Goal: Information Seeking & Learning: Learn about a topic

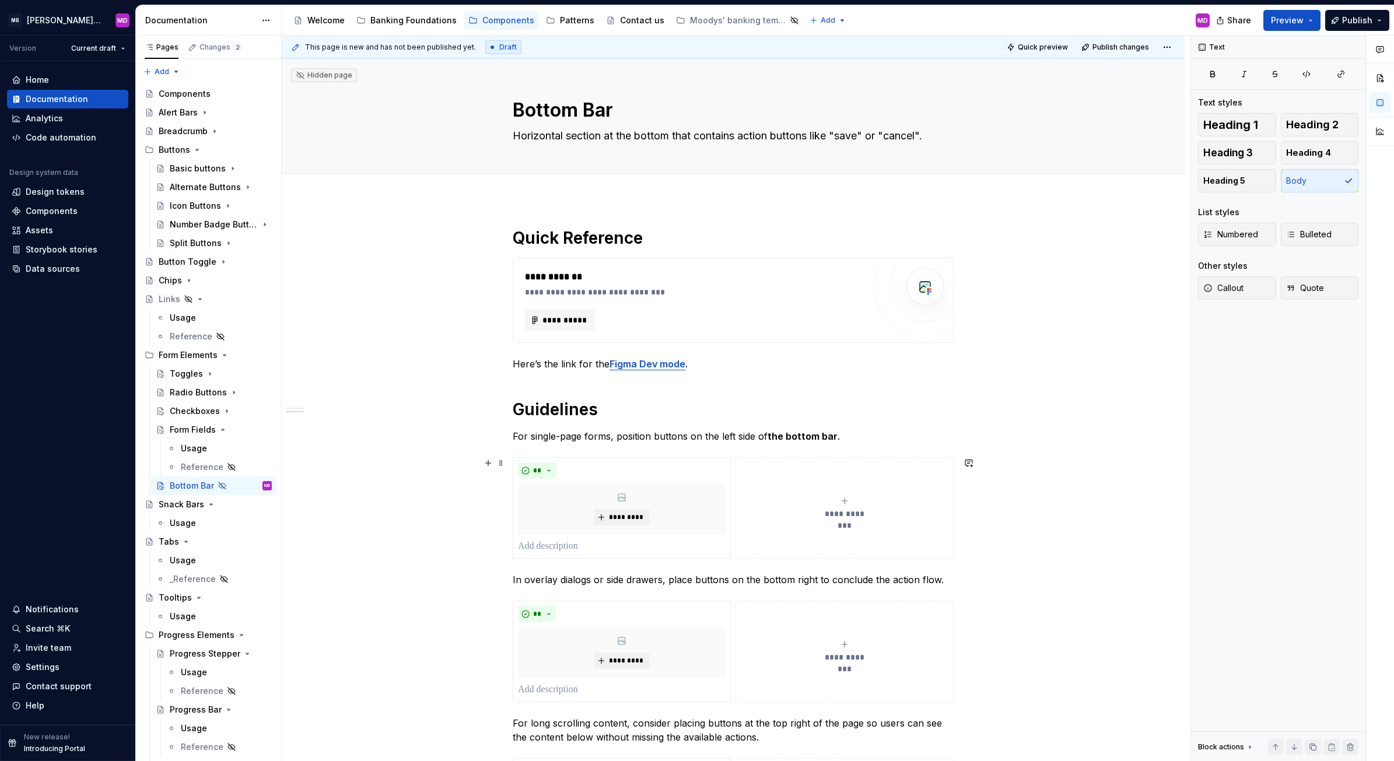
scroll to position [271, 0]
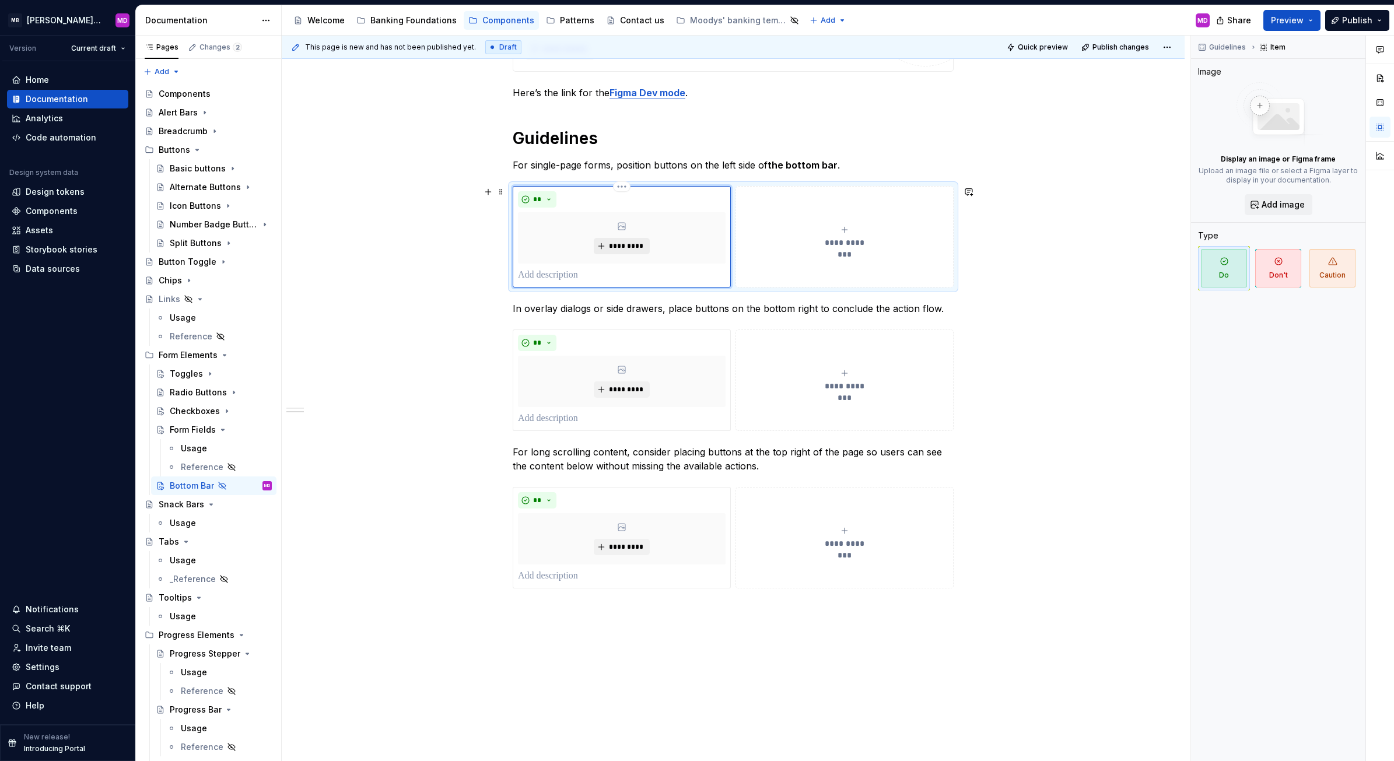
click at [622, 242] on span "*********" at bounding box center [626, 245] width 36 height 9
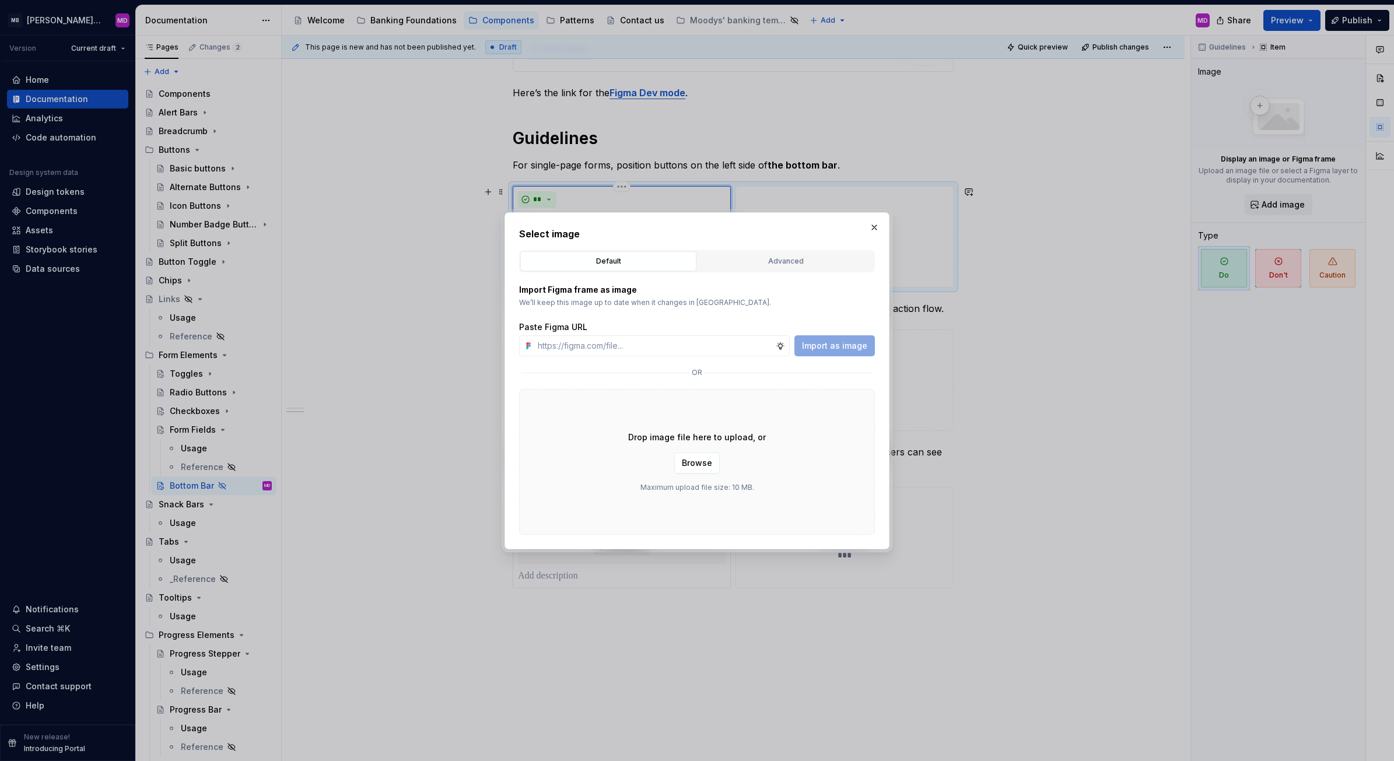
type textarea "*"
click at [787, 345] on div at bounding box center [783, 345] width 14 height 21
click at [732, 340] on input "text" at bounding box center [654, 345] width 243 height 21
paste input "[URL][DOMAIN_NAME]"
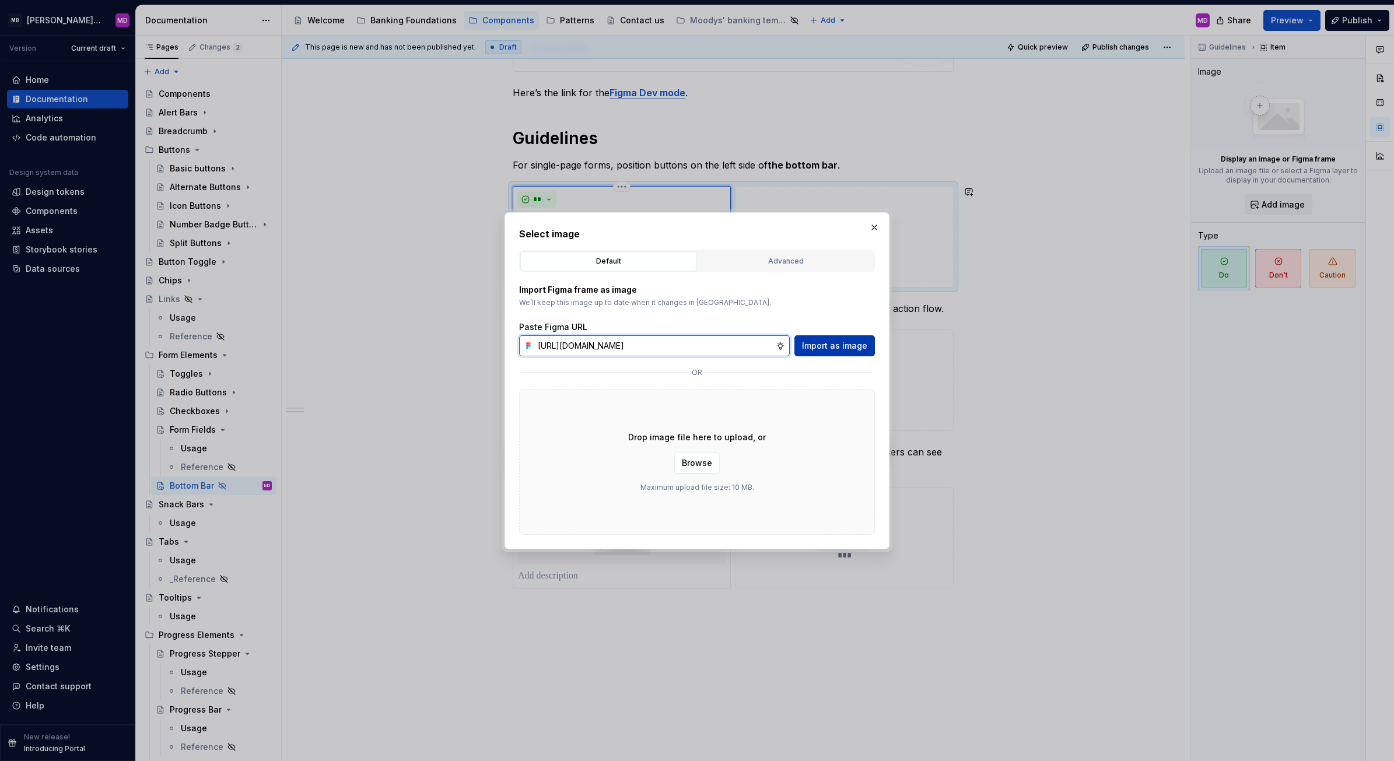
type input "[URL][DOMAIN_NAME]"
click at [824, 341] on span "Import as image" at bounding box center [834, 346] width 65 height 12
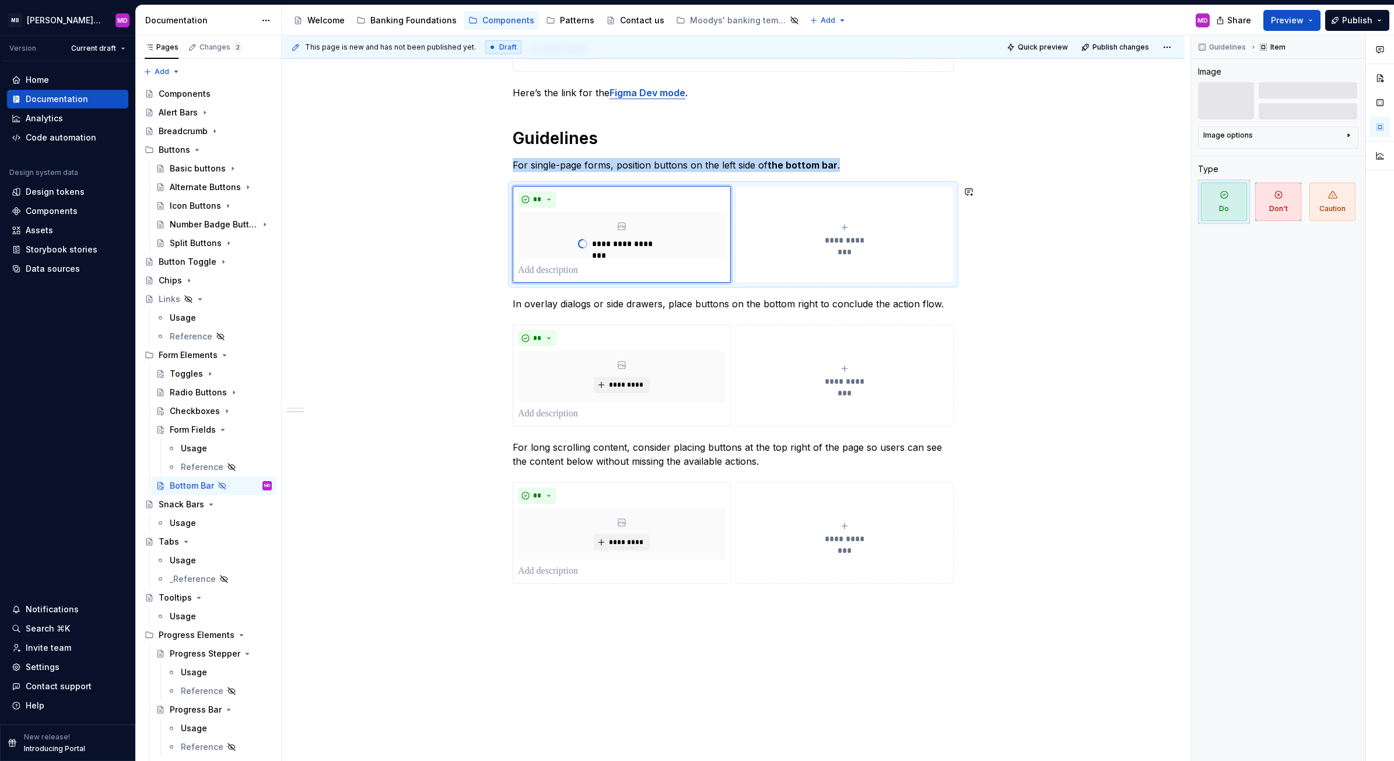
type textarea "*"
click at [821, 227] on div "**********" at bounding box center [845, 234] width 208 height 23
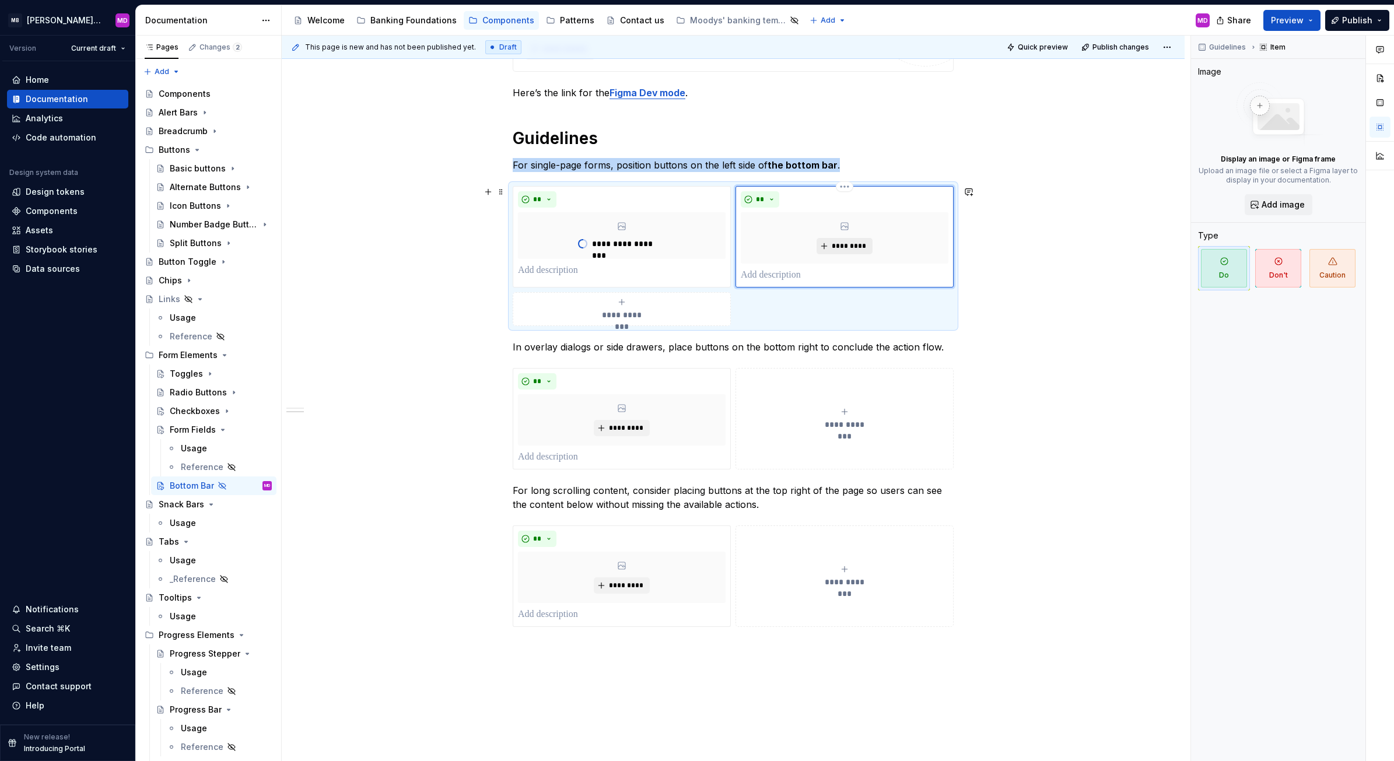
click at [828, 246] on button "*********" at bounding box center [844, 246] width 55 height 16
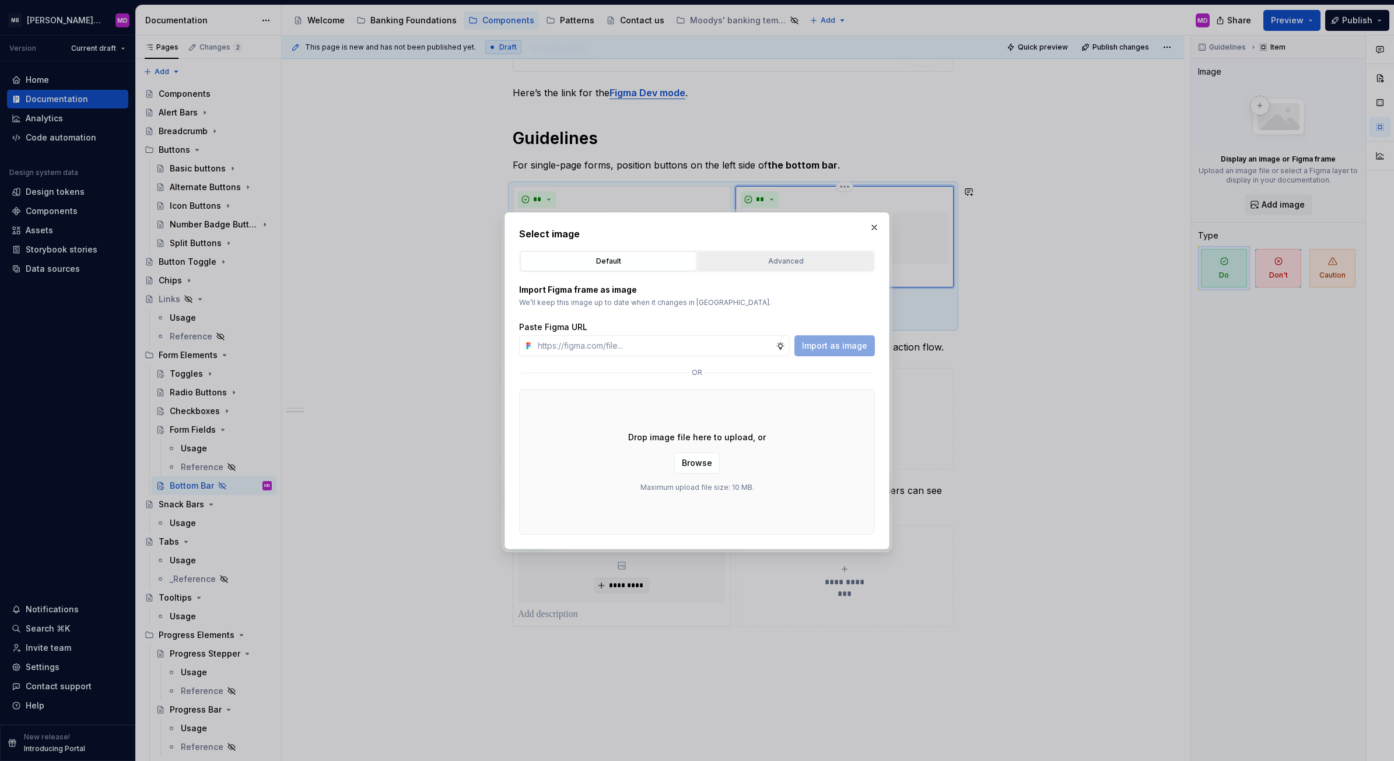
click at [777, 263] on div "Advanced" at bounding box center [786, 261] width 168 height 12
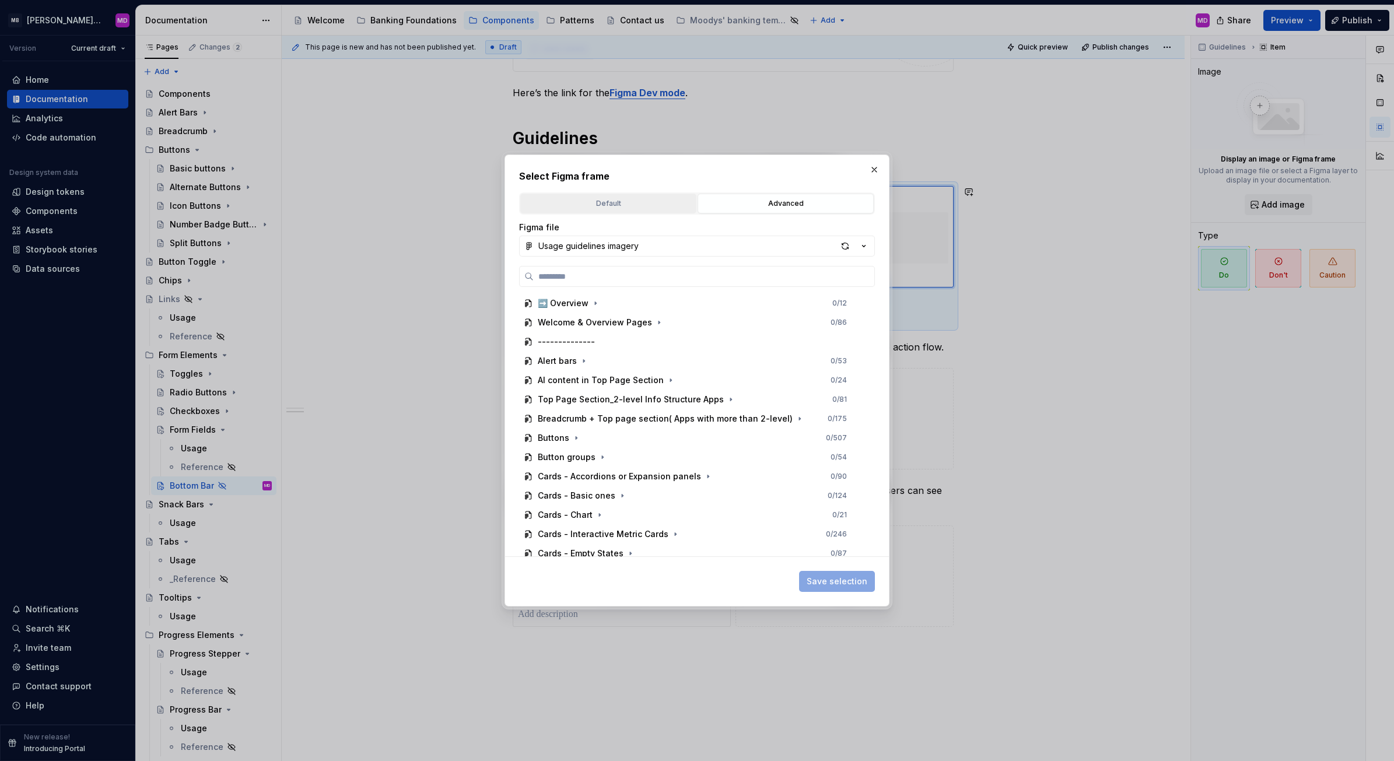
click at [617, 202] on div "Default" at bounding box center [608, 204] width 168 height 12
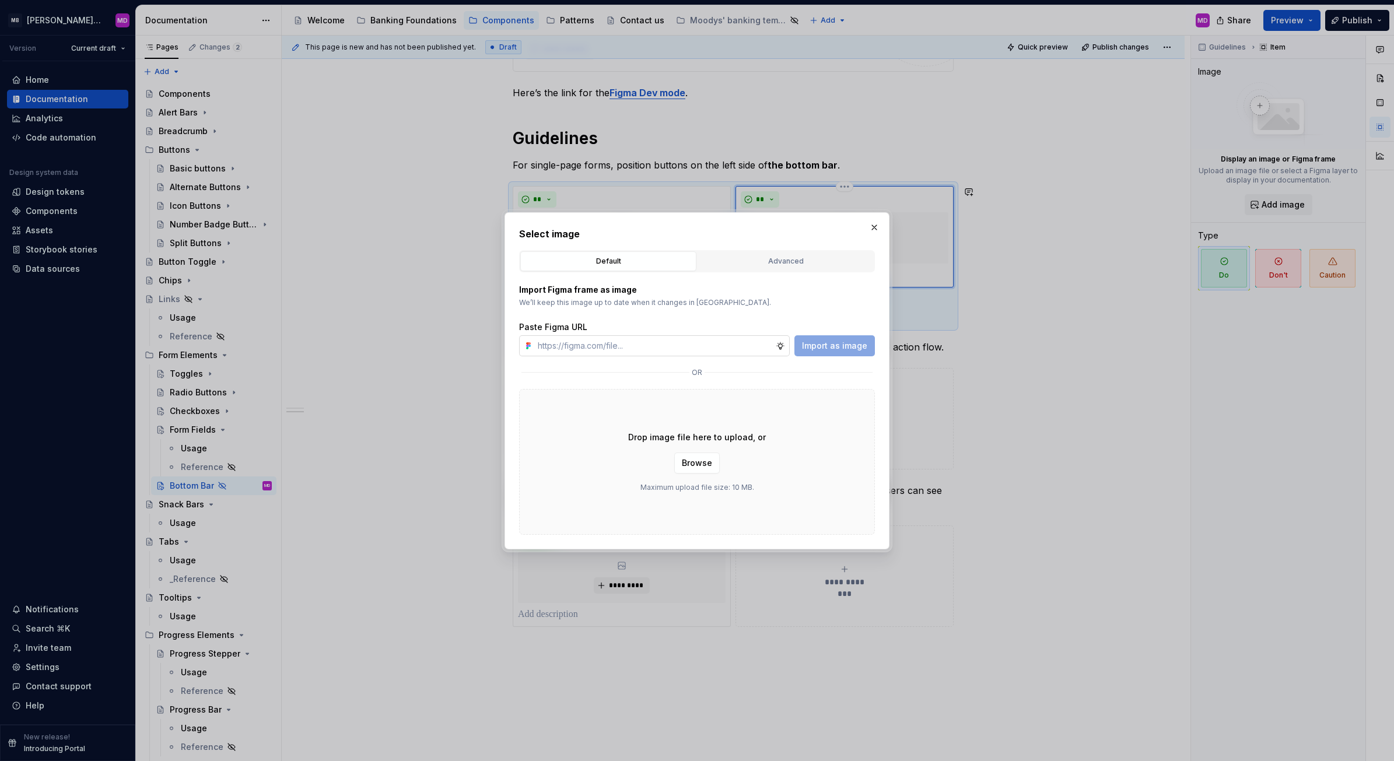
click at [584, 346] on input "text" at bounding box center [654, 345] width 243 height 21
paste input "[URL][DOMAIN_NAME]"
type input "[URL][DOMAIN_NAME]"
click at [821, 343] on span "Import as image" at bounding box center [834, 346] width 65 height 12
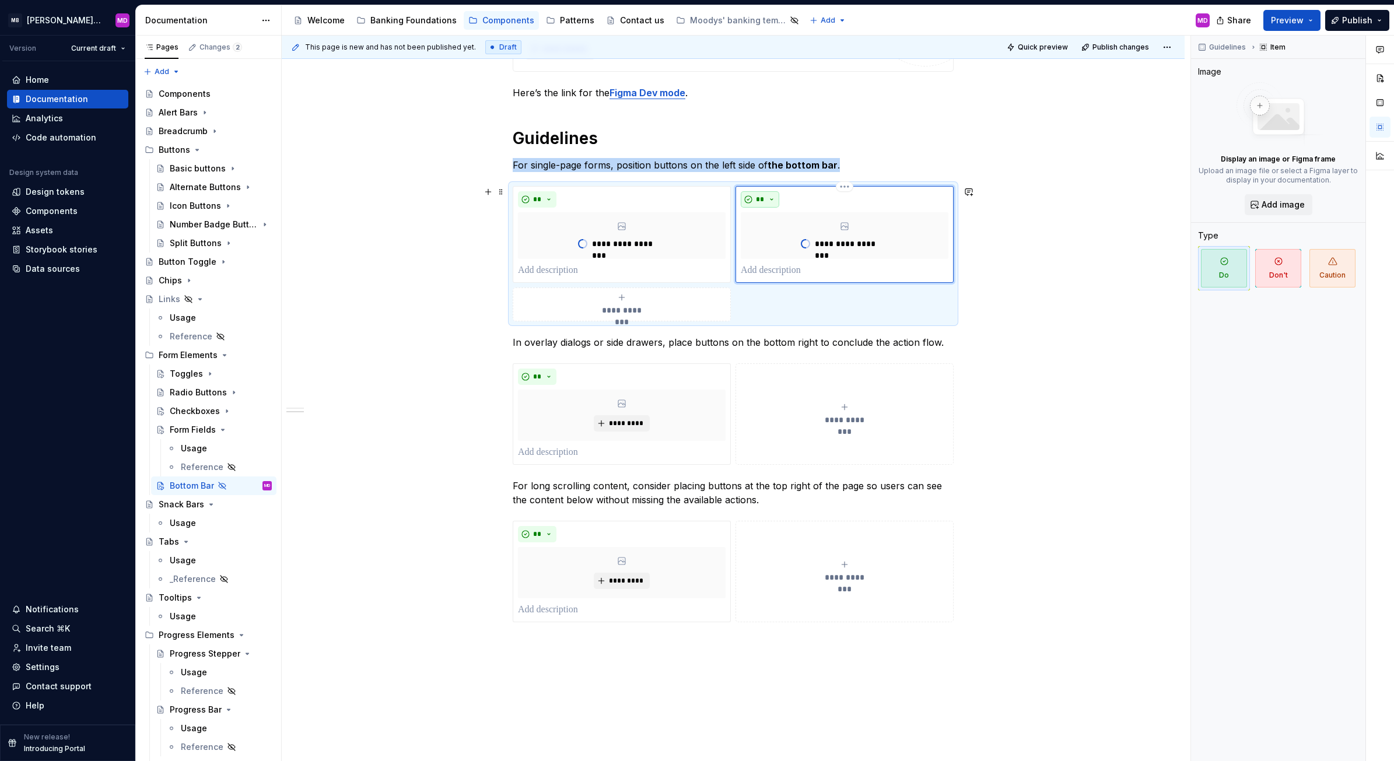
click at [765, 203] on button "**" at bounding box center [760, 199] width 38 height 16
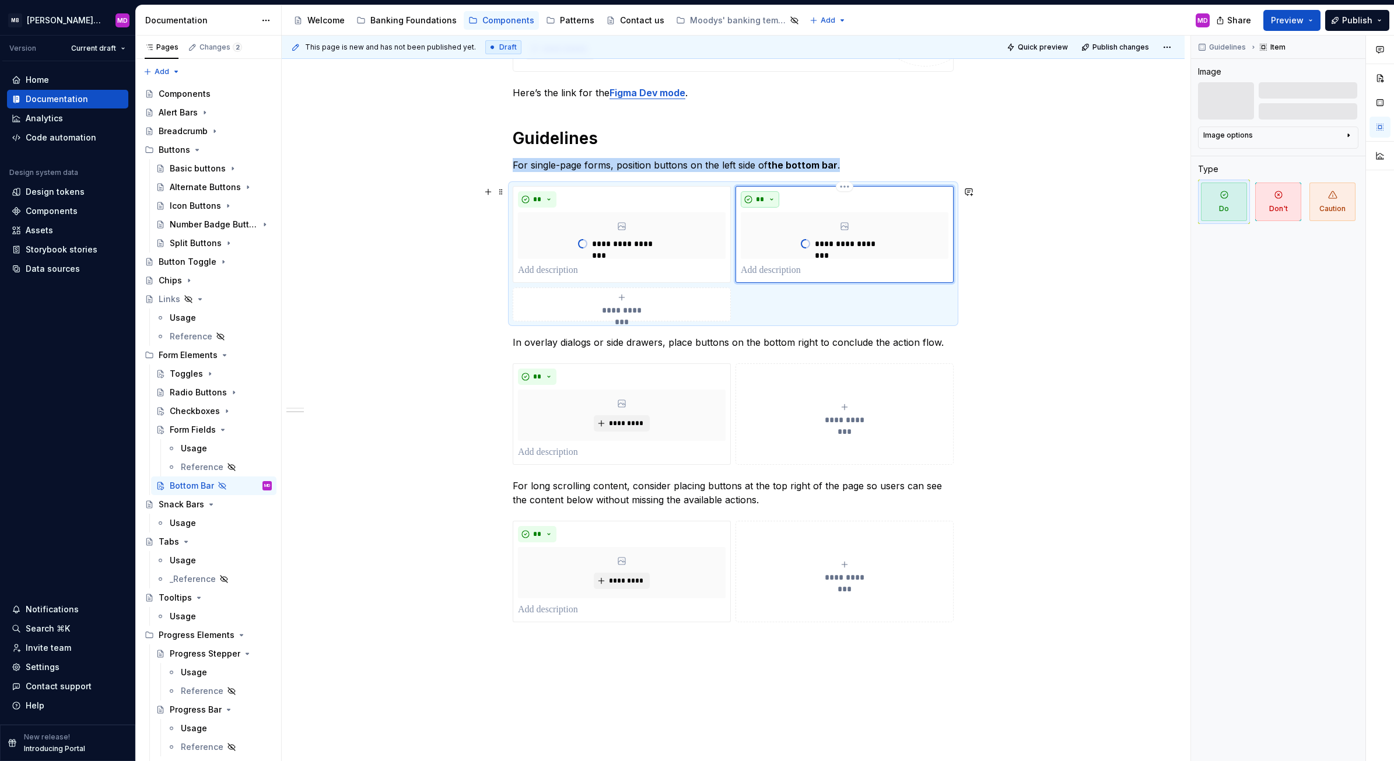
click at [758, 196] on span "**" at bounding box center [759, 199] width 9 height 9
click at [765, 237] on div "Suggestions" at bounding box center [766, 241] width 9 height 9
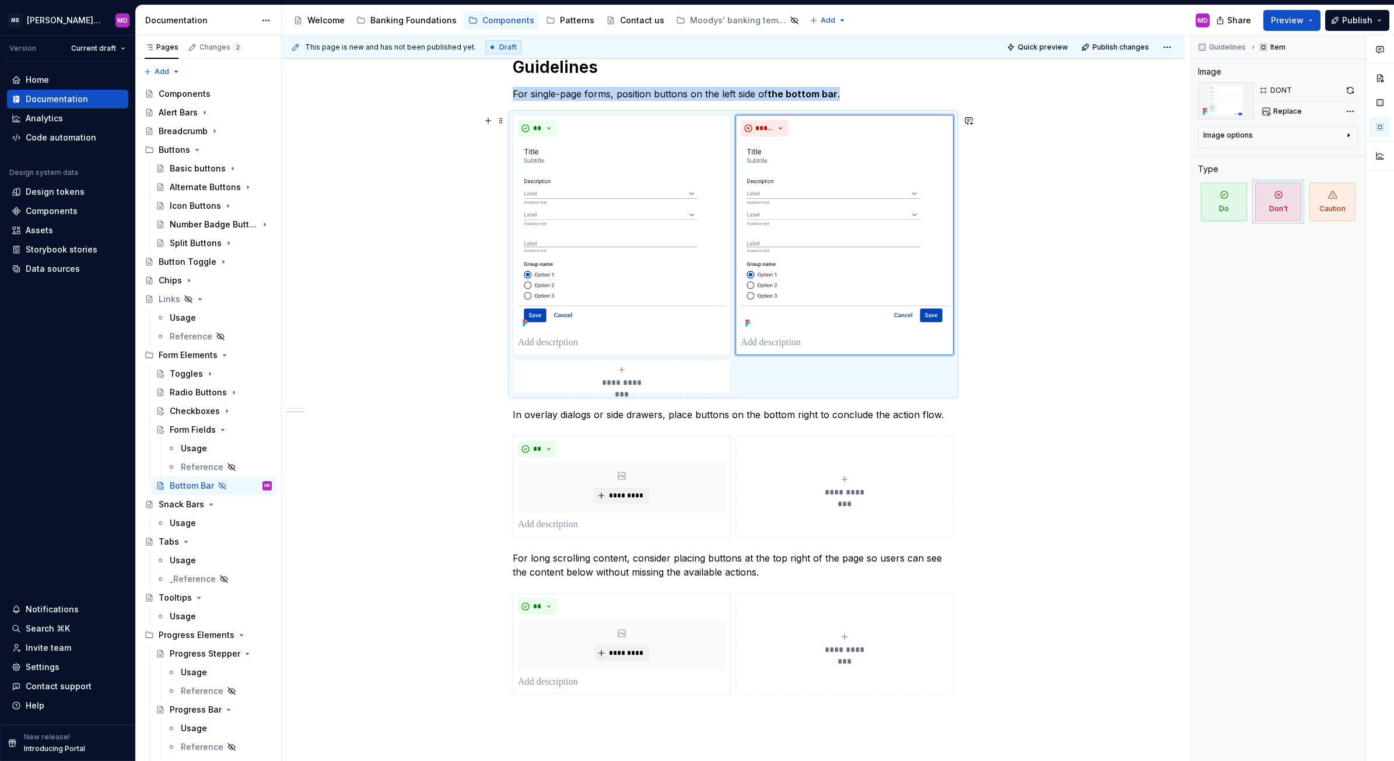
scroll to position [341, 0]
click at [369, 738] on div "**********" at bounding box center [733, 398] width 903 height 1080
click at [1348, 91] on button "button" at bounding box center [1350, 90] width 16 height 16
click at [635, 235] on img at bounding box center [622, 237] width 208 height 190
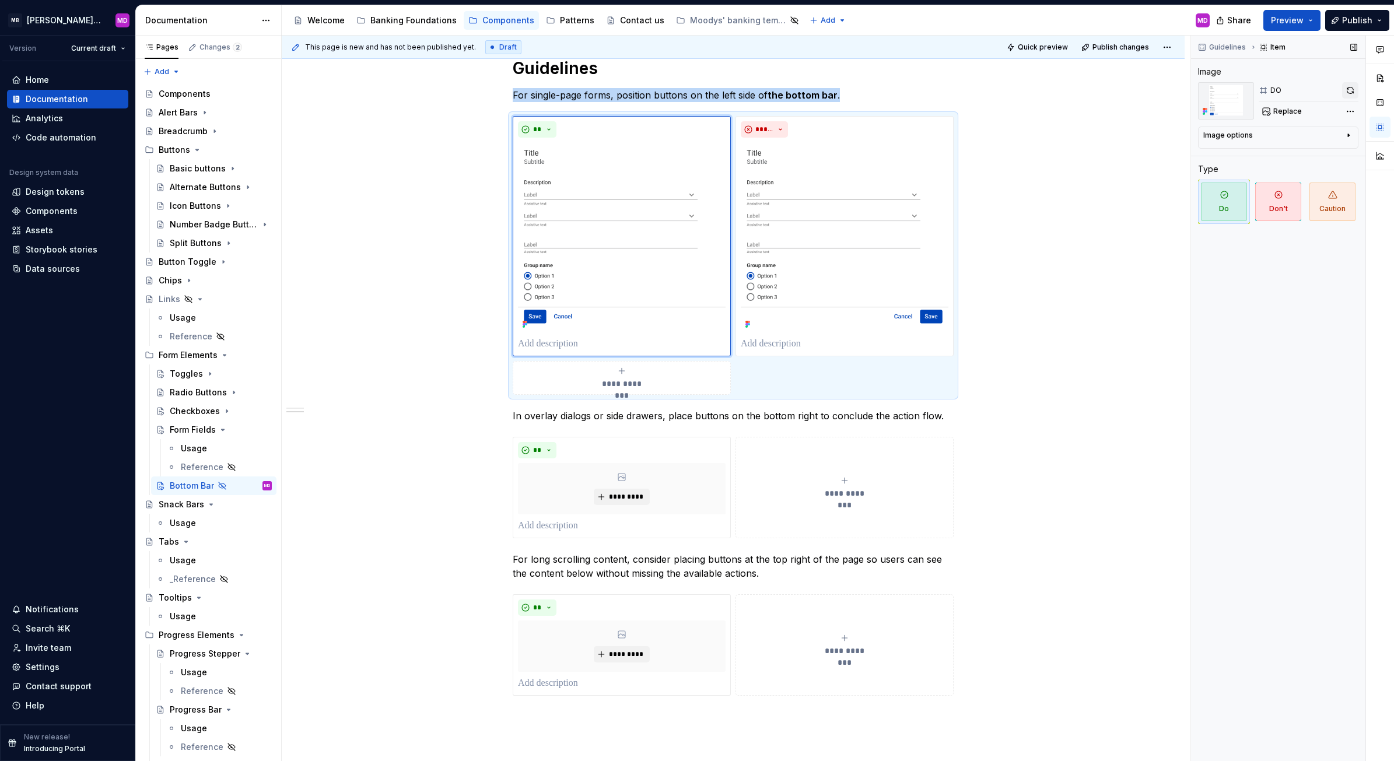
click at [1351, 88] on button "button" at bounding box center [1350, 90] width 16 height 16
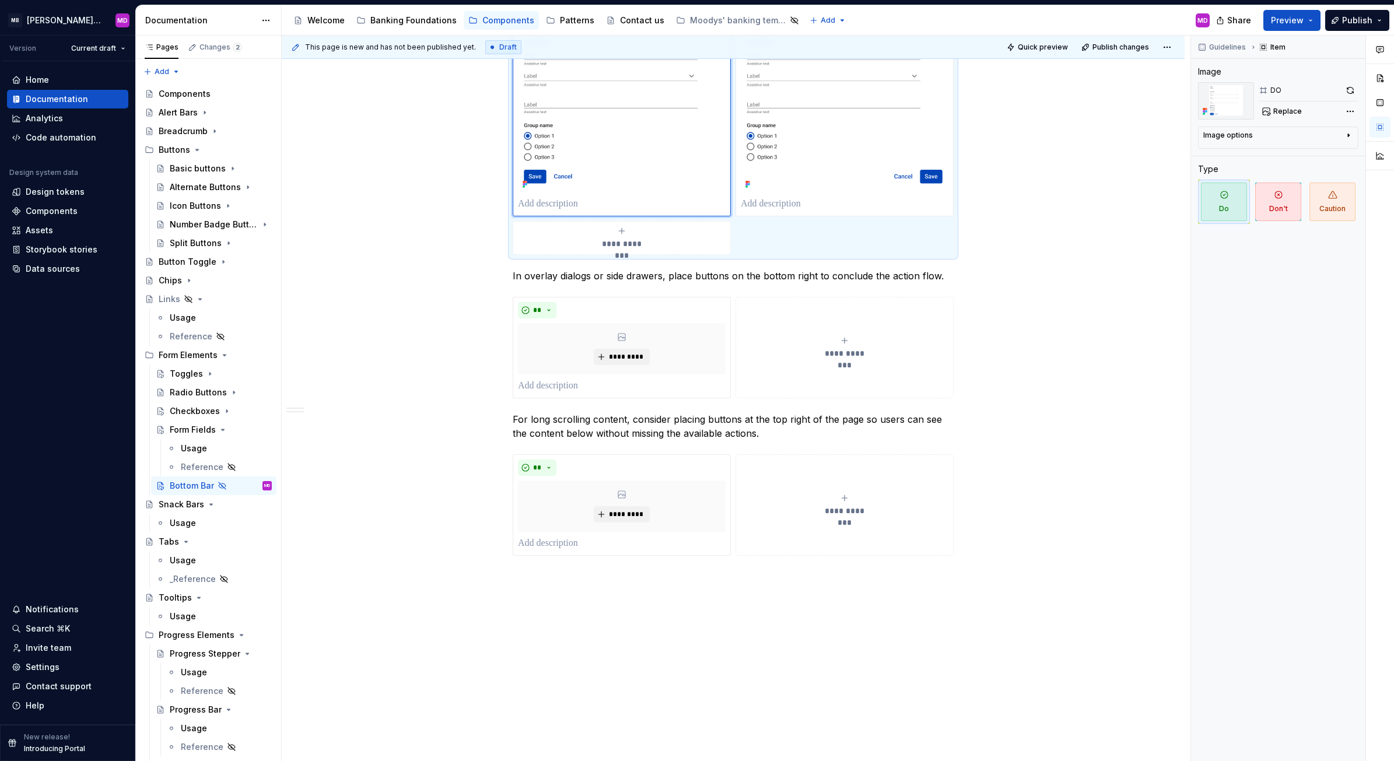
scroll to position [359, 0]
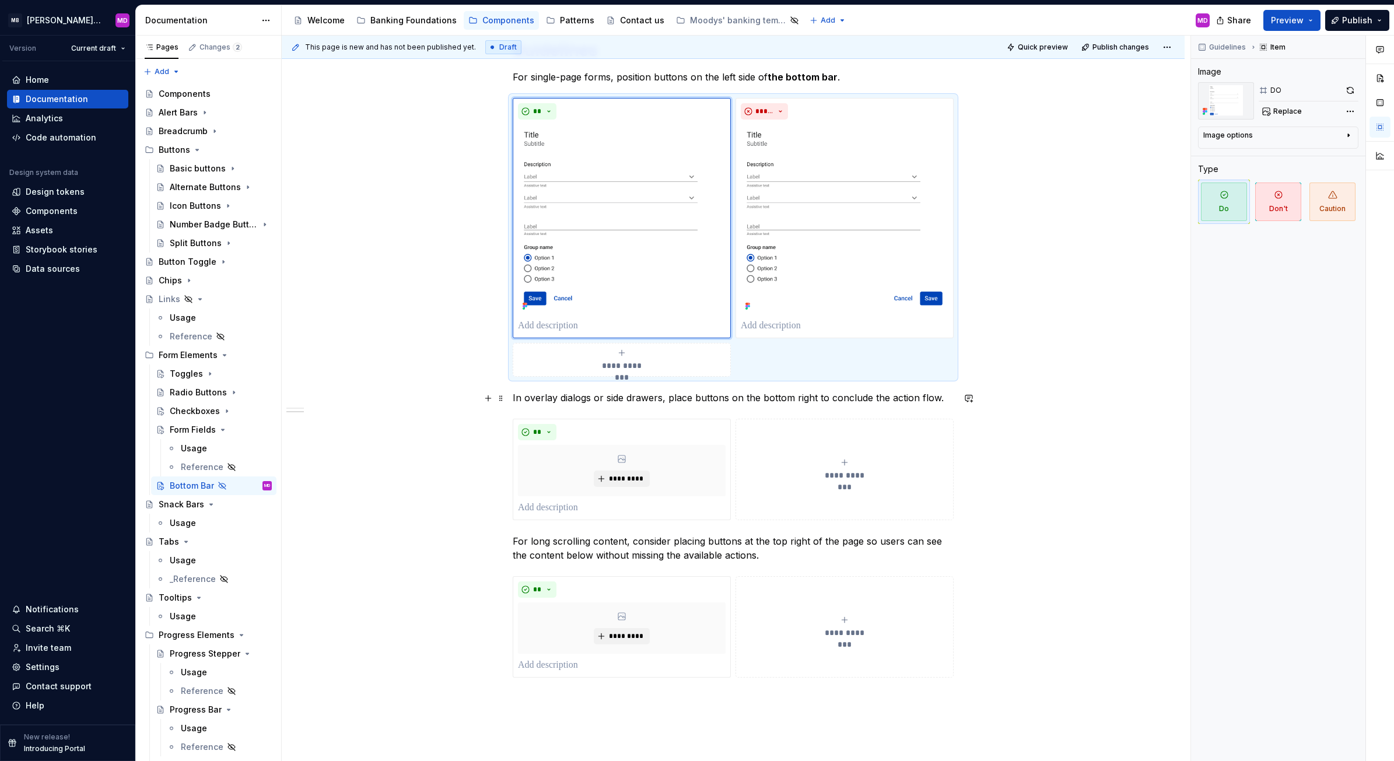
click at [759, 395] on p "In overlay dialogs or side drawers, place buttons on the bottom right to conclu…" at bounding box center [733, 398] width 441 height 14
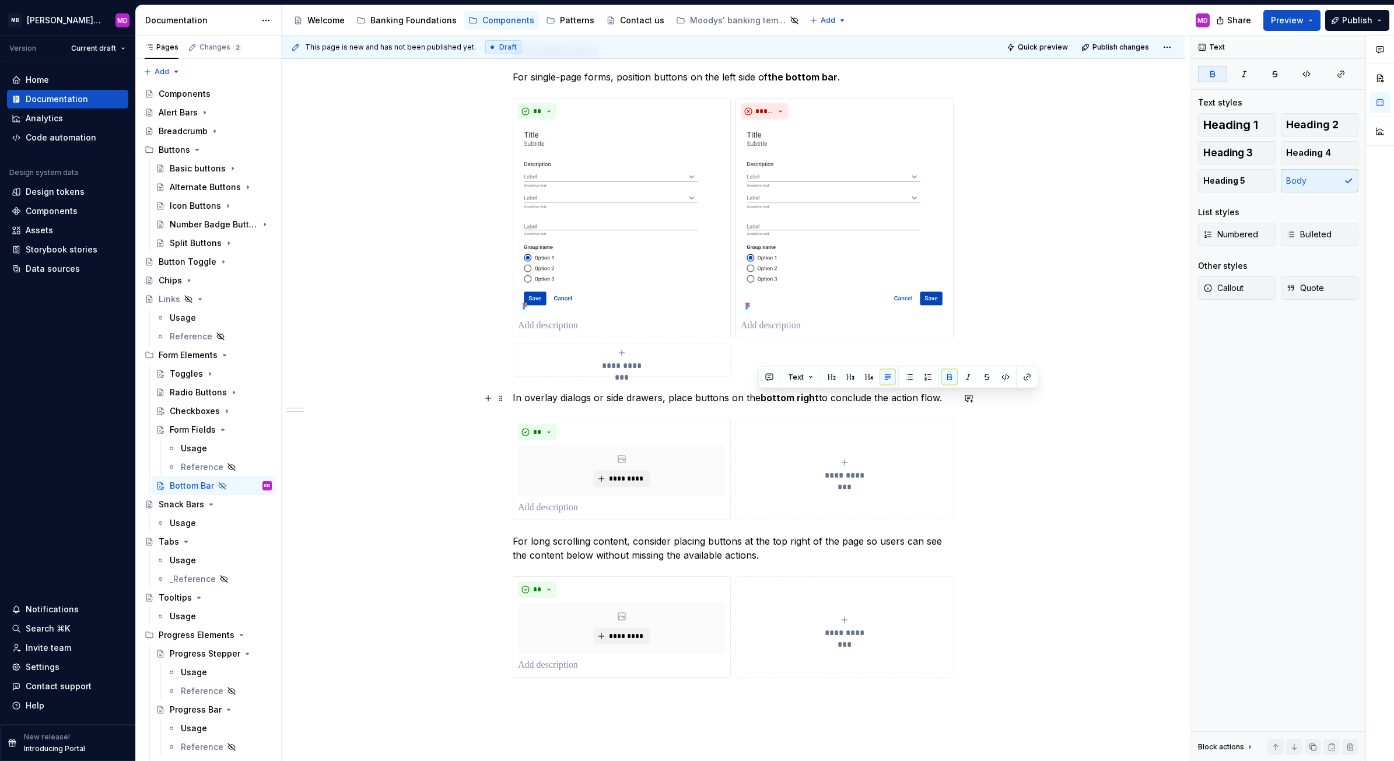
click at [563, 398] on p "In overlay dialogs or side drawers, place buttons on the bottom right to conclu…" at bounding box center [733, 398] width 441 height 14
click at [605, 398] on p "In overlay dialogs or side drawers, place buttons on the bottom right to conclu…" at bounding box center [733, 398] width 441 height 14
click at [530, 75] on p "For single-page forms, position buttons on the left side of the bottom bar ." at bounding box center [733, 77] width 441 height 14
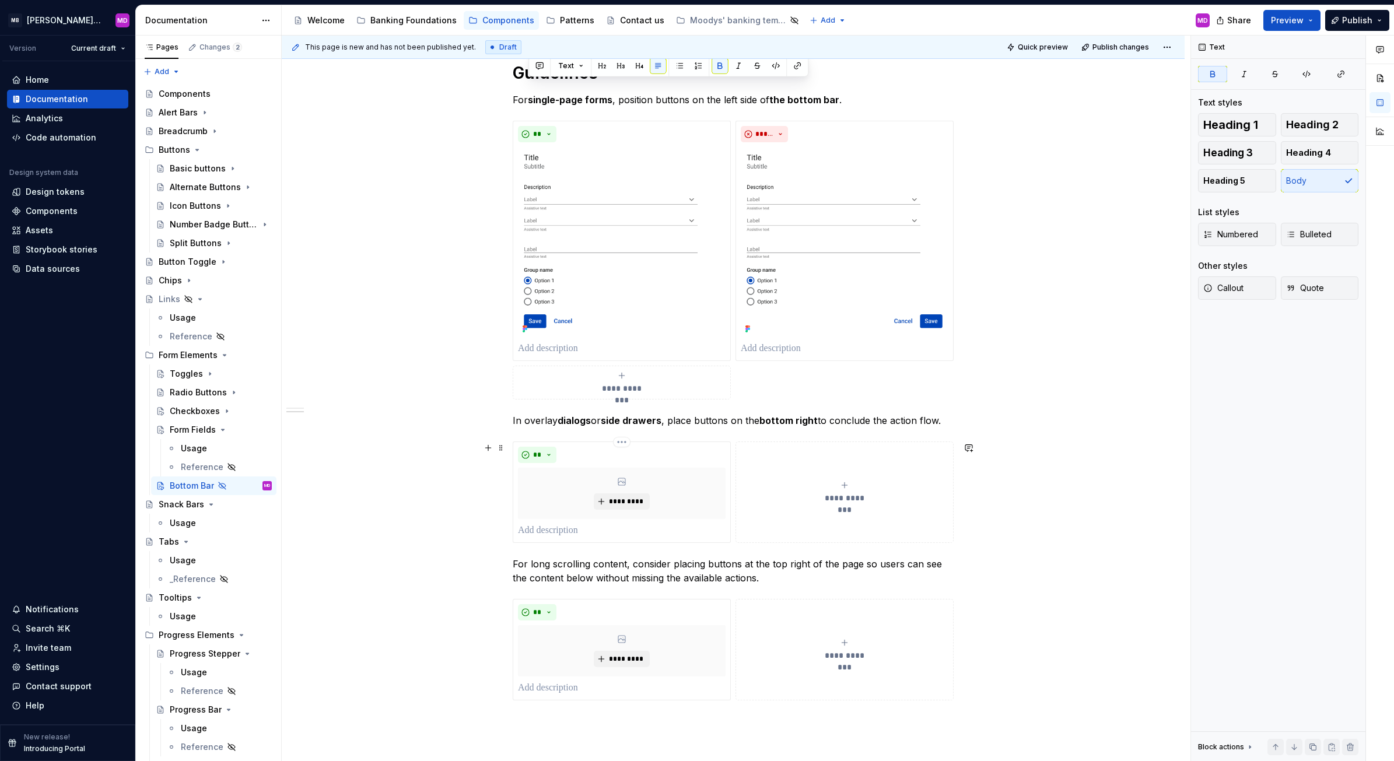
scroll to position [470, 0]
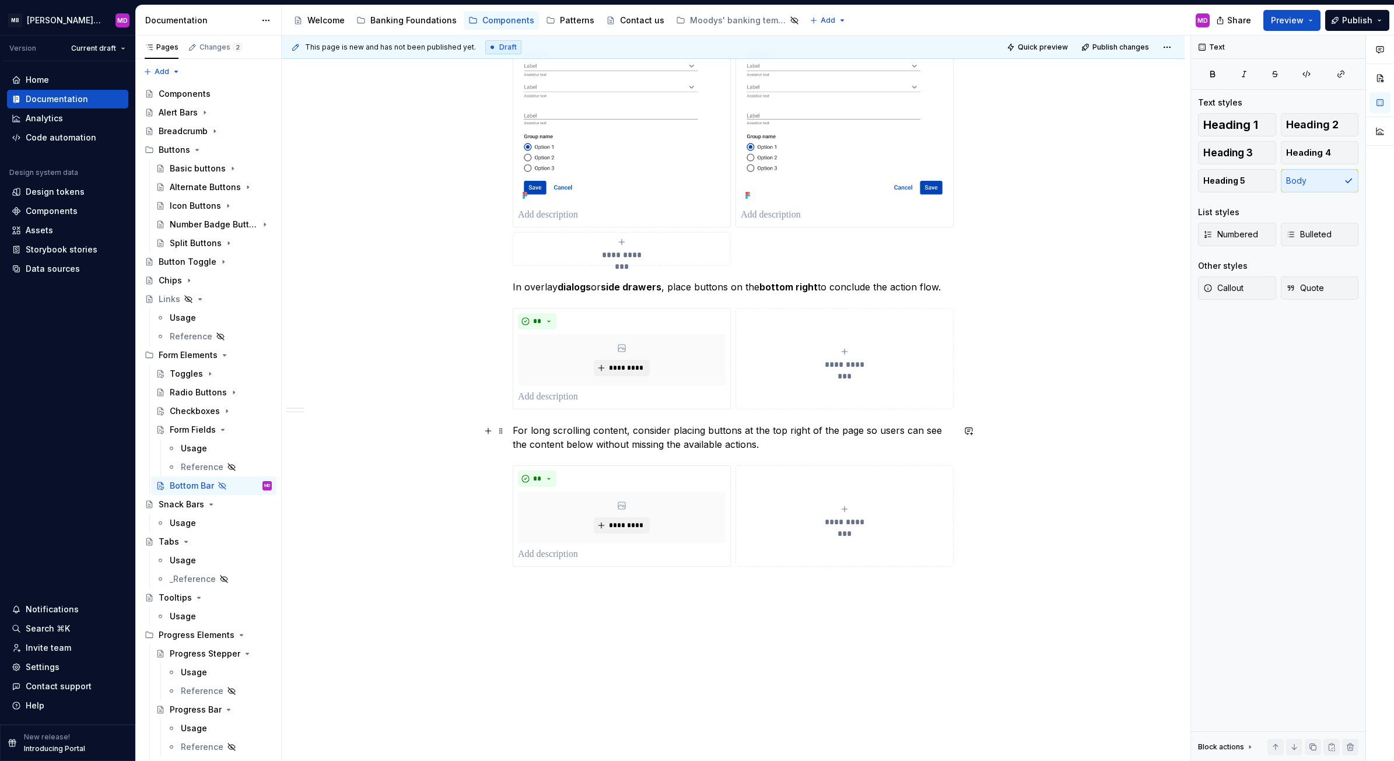
click at [556, 432] on p "For long scrolling content, consider placing buttons at the top right of the pa…" at bounding box center [733, 437] width 441 height 28
click at [779, 430] on p "For long scrolling content , consider placing buttons at the top right of the p…" at bounding box center [733, 437] width 441 height 28
click at [424, 409] on div "**********" at bounding box center [733, 269] width 903 height 1080
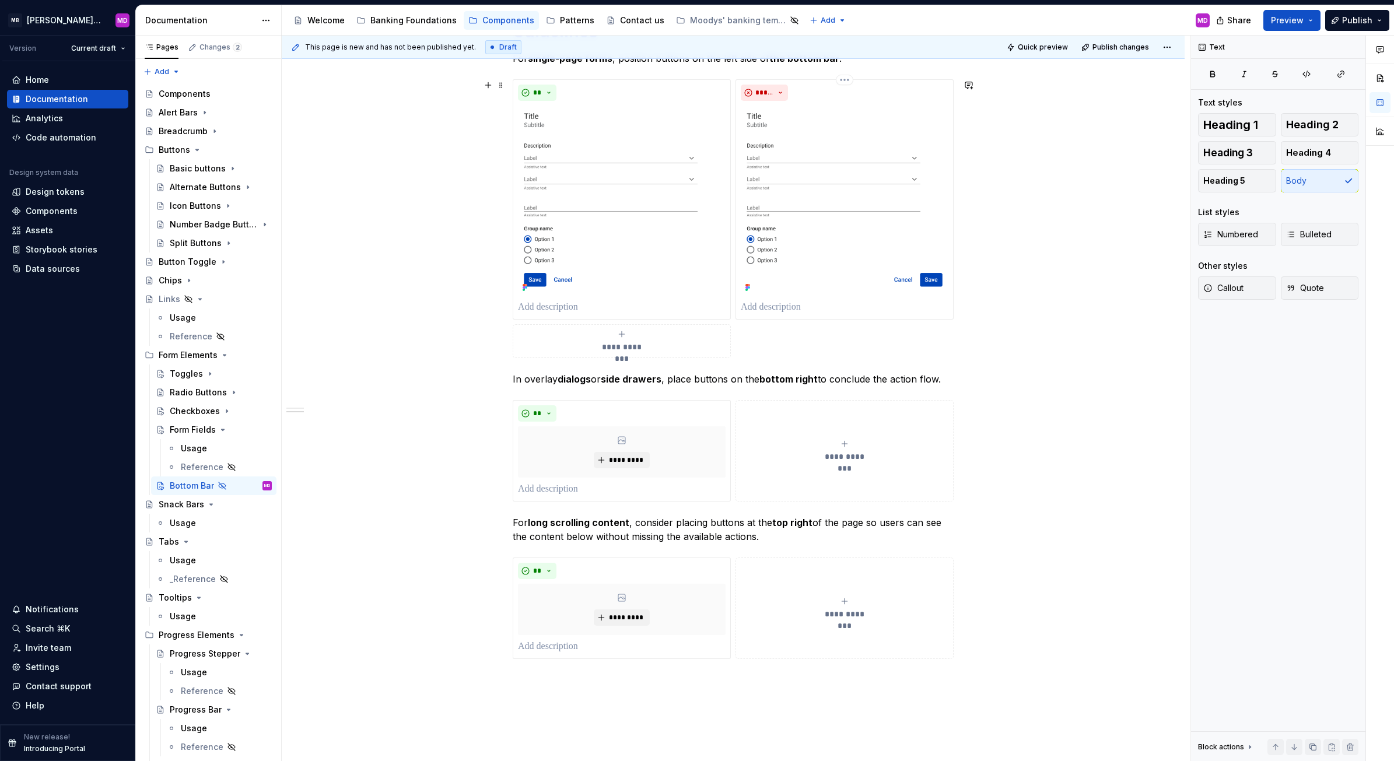
scroll to position [378, 0]
click at [624, 457] on span "*********" at bounding box center [626, 460] width 36 height 9
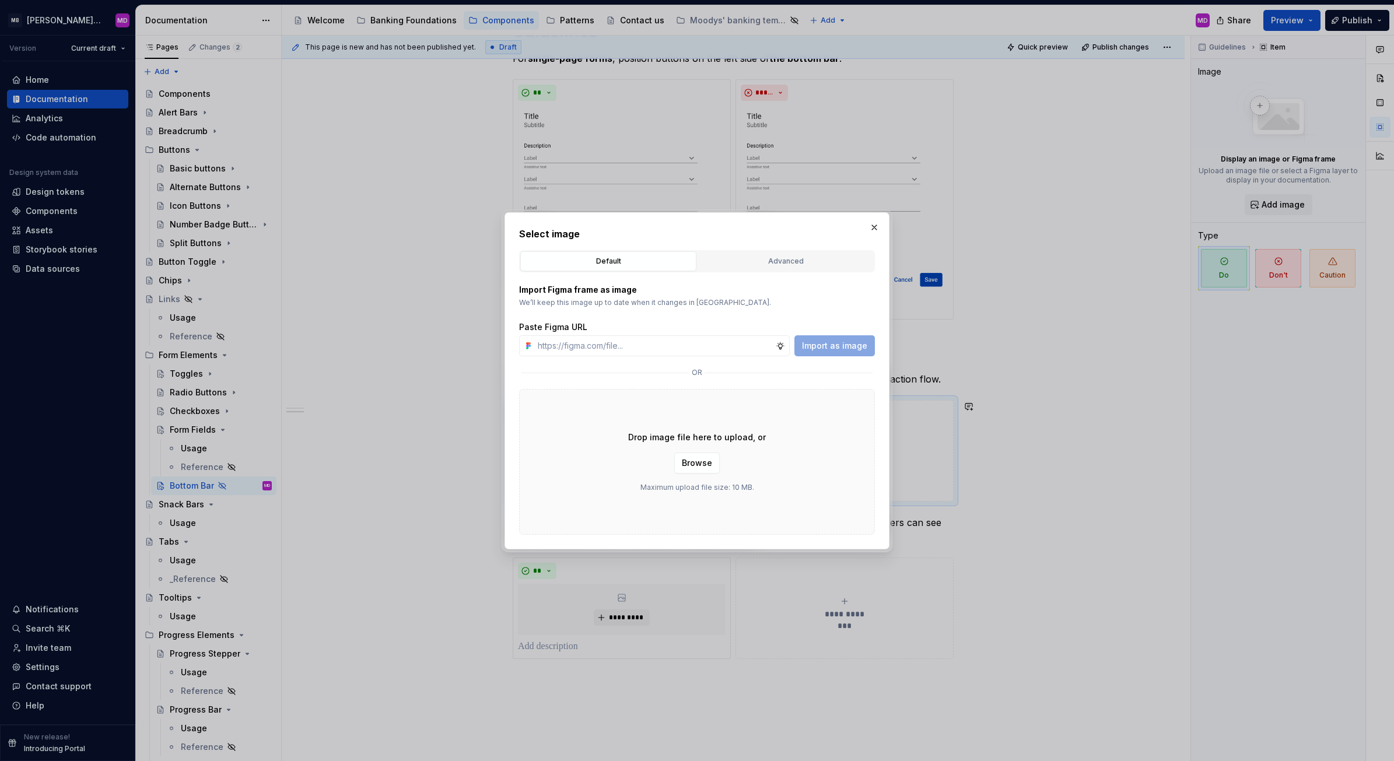
type textarea "*"
type input "[URL][DOMAIN_NAME]"
click at [831, 345] on span "Import as image" at bounding box center [834, 346] width 65 height 12
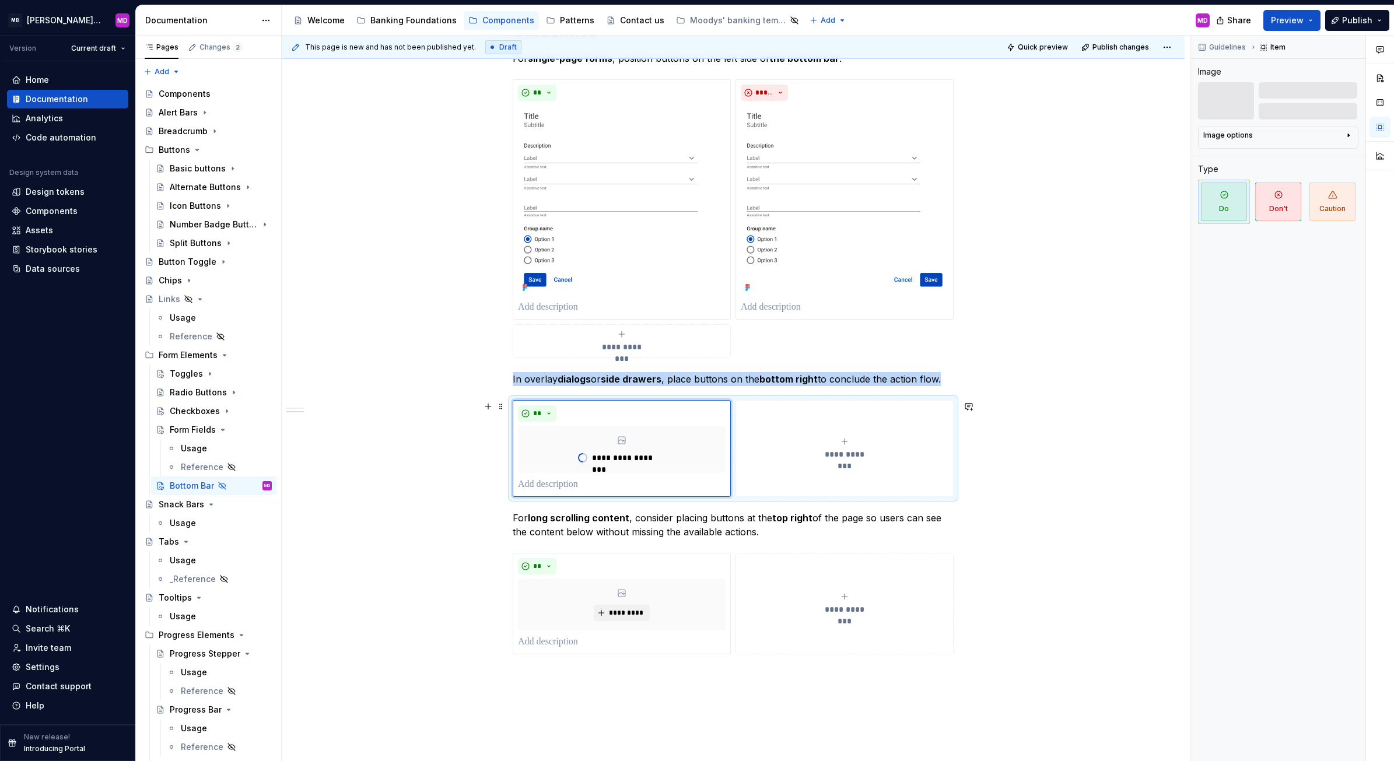
type textarea "*"
click at [821, 442] on div "**********" at bounding box center [845, 448] width 208 height 23
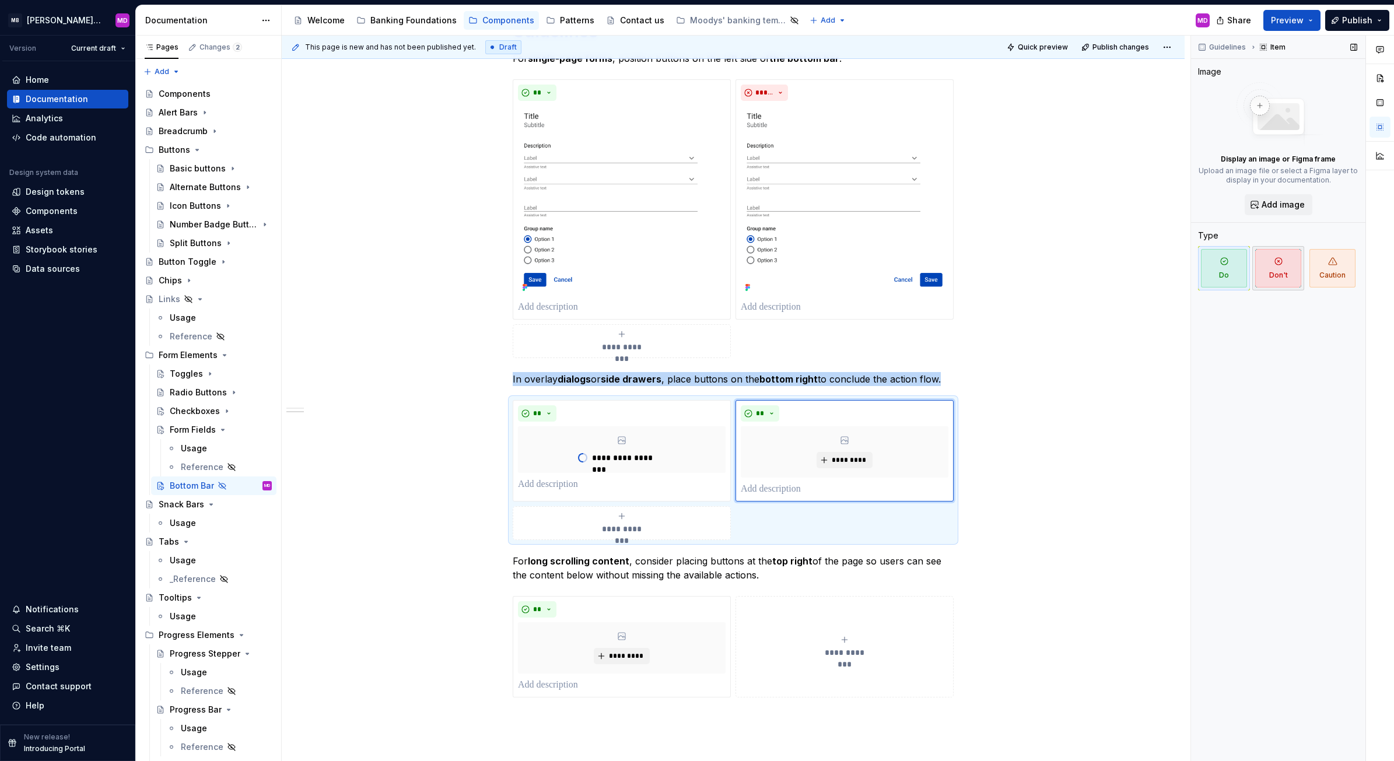
click at [1282, 264] on icon "button" at bounding box center [1278, 261] width 9 height 9
click at [836, 461] on span "*********" at bounding box center [849, 460] width 36 height 9
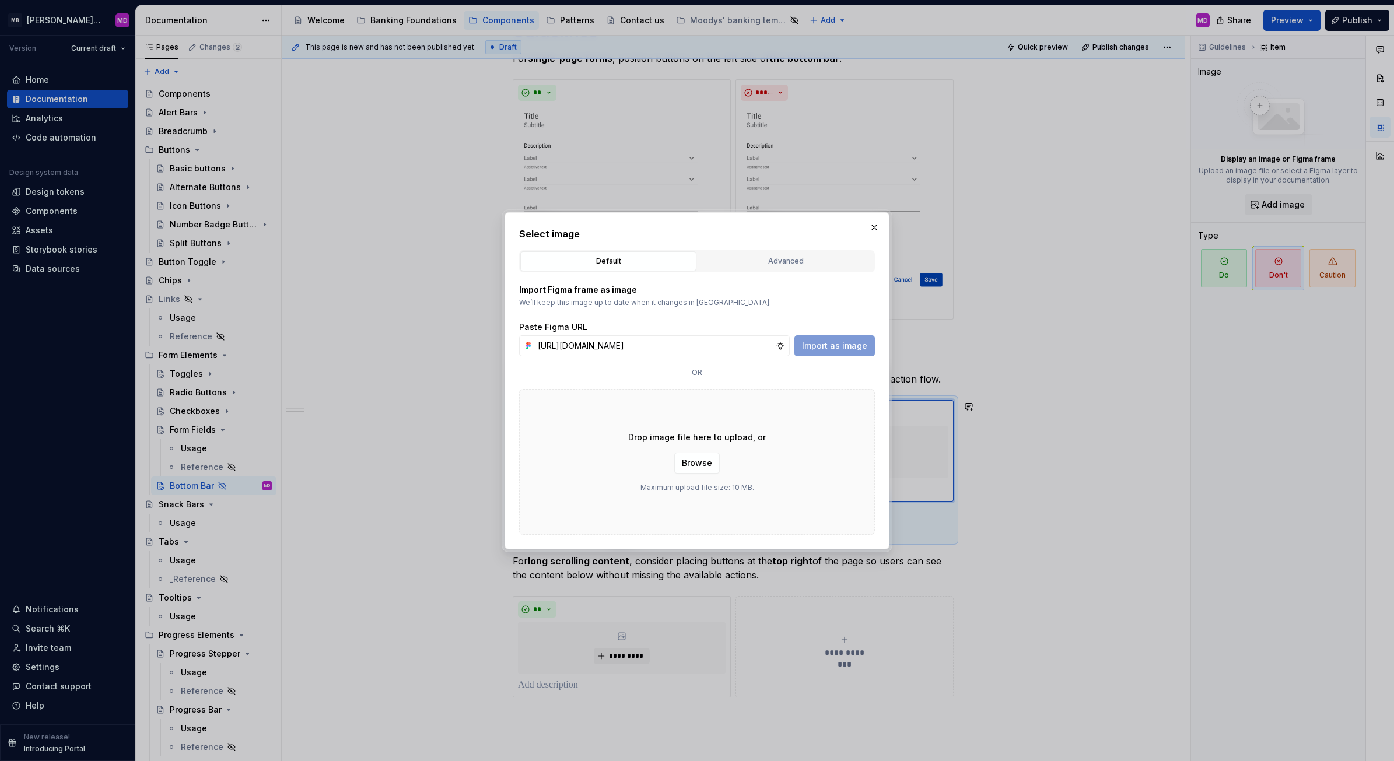
scroll to position [0, 303]
type input "[URL][DOMAIN_NAME]"
click at [849, 344] on span "Import as image" at bounding box center [834, 346] width 65 height 12
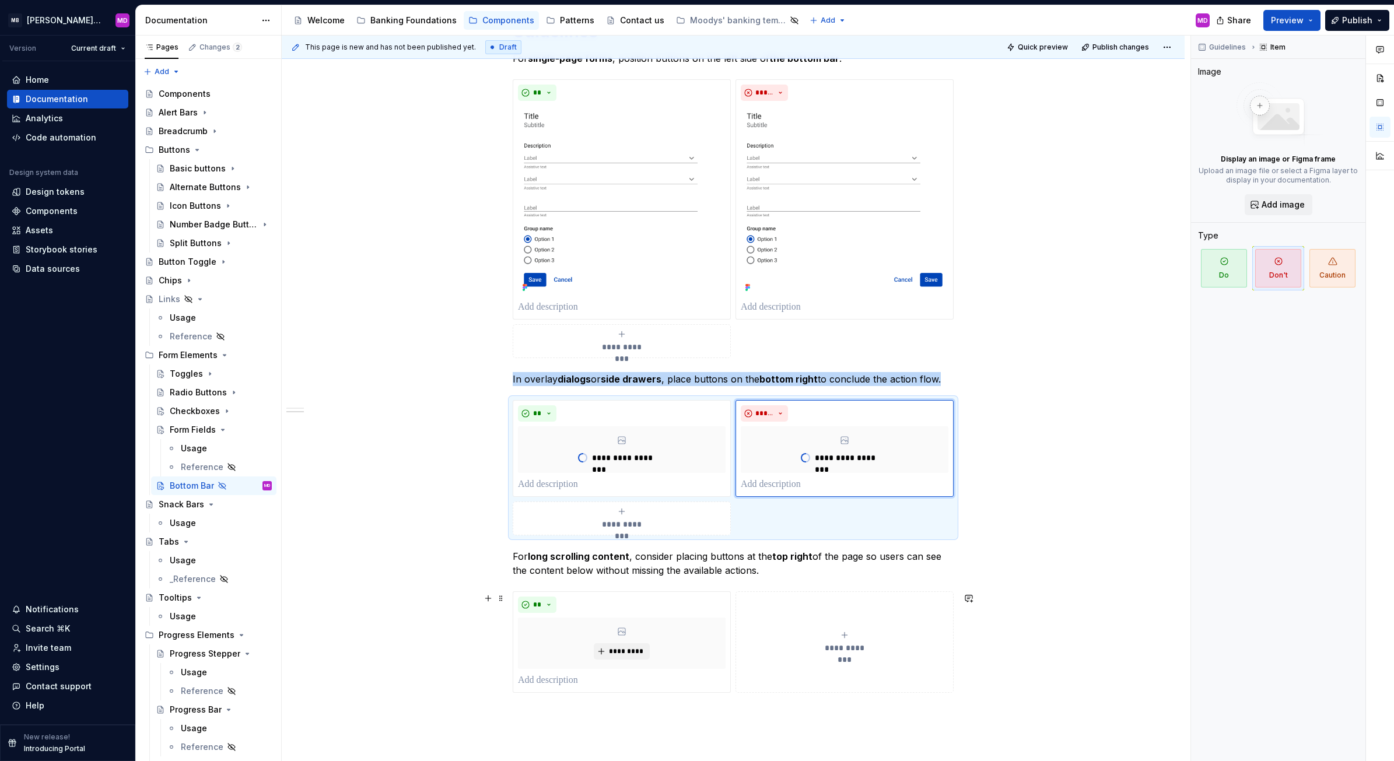
click at [806, 652] on div "**********" at bounding box center [845, 642] width 208 height 23
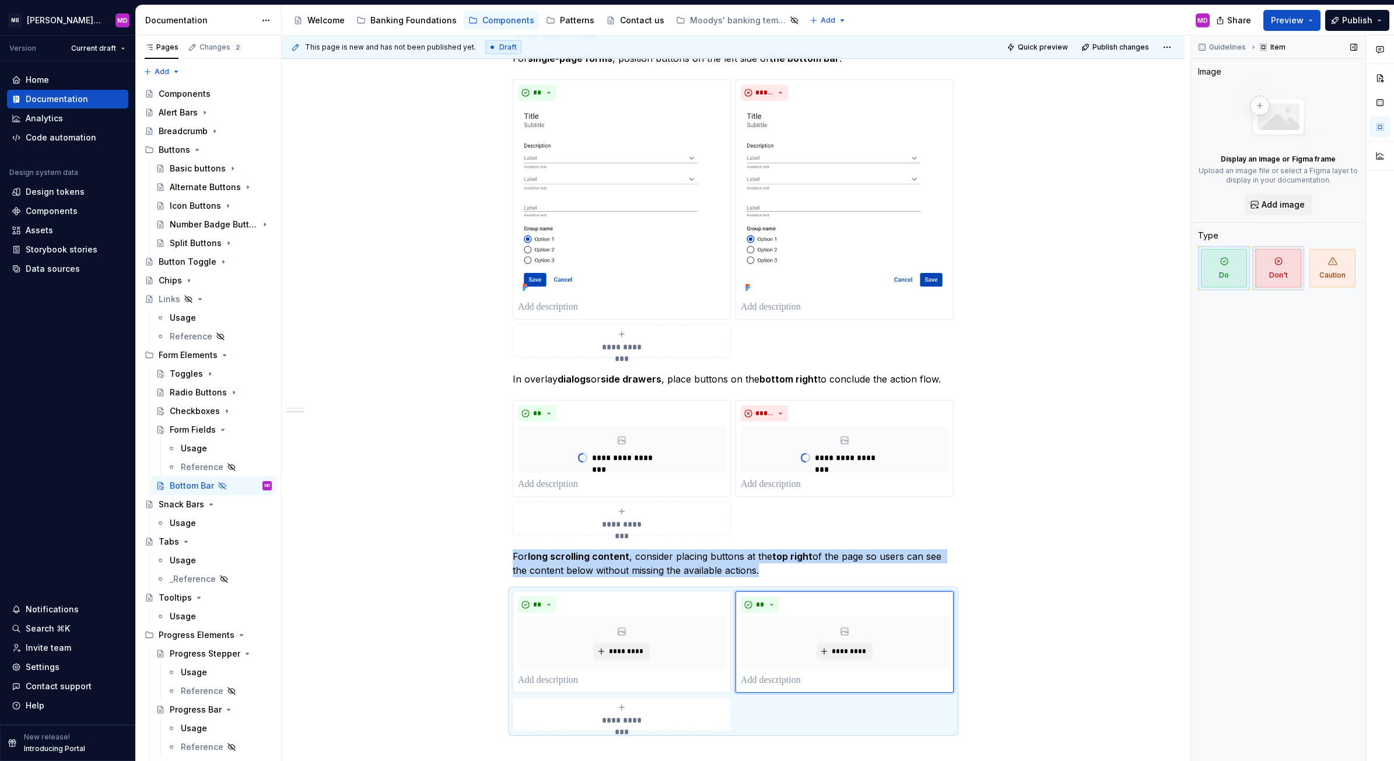
click at [1284, 262] on span "Don't" at bounding box center [1278, 268] width 46 height 38
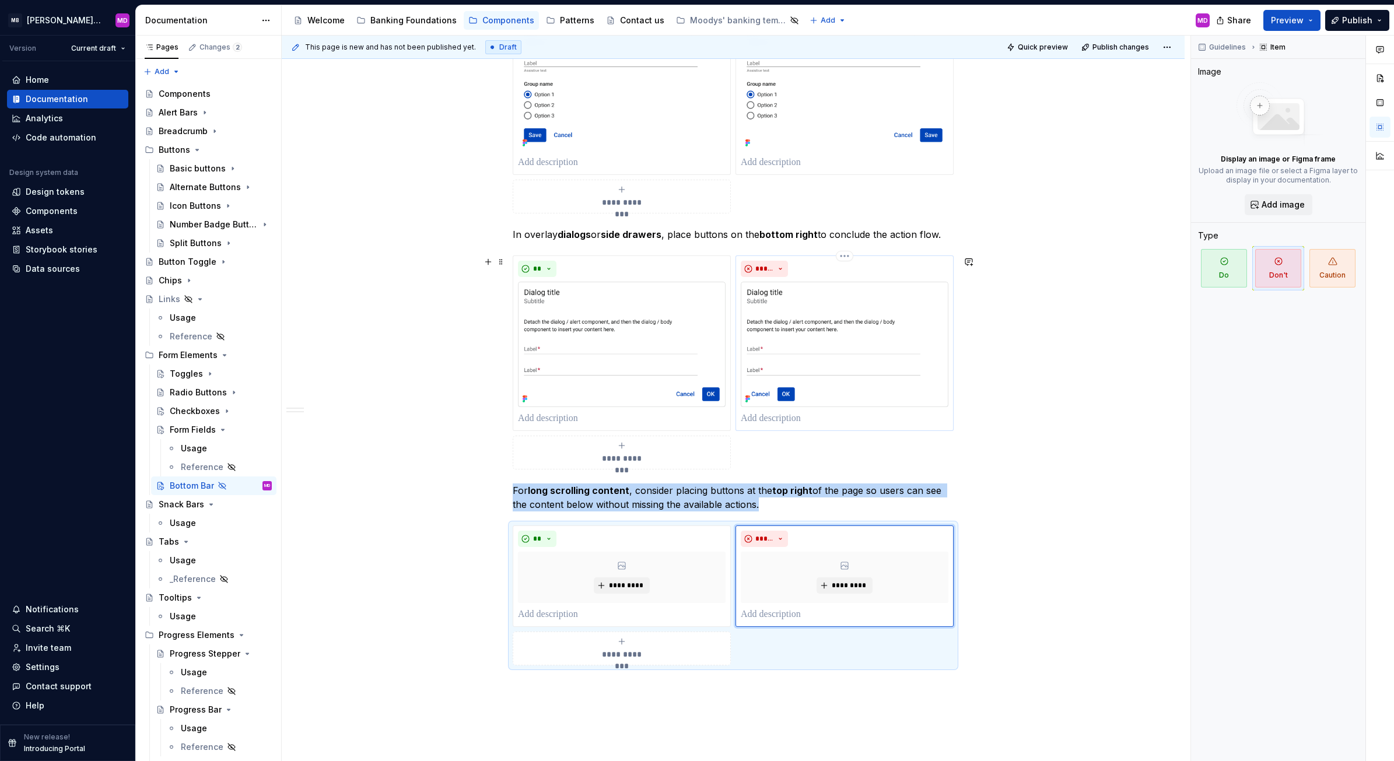
scroll to position [523, 0]
click at [847, 580] on button "*********" at bounding box center [844, 585] width 55 height 16
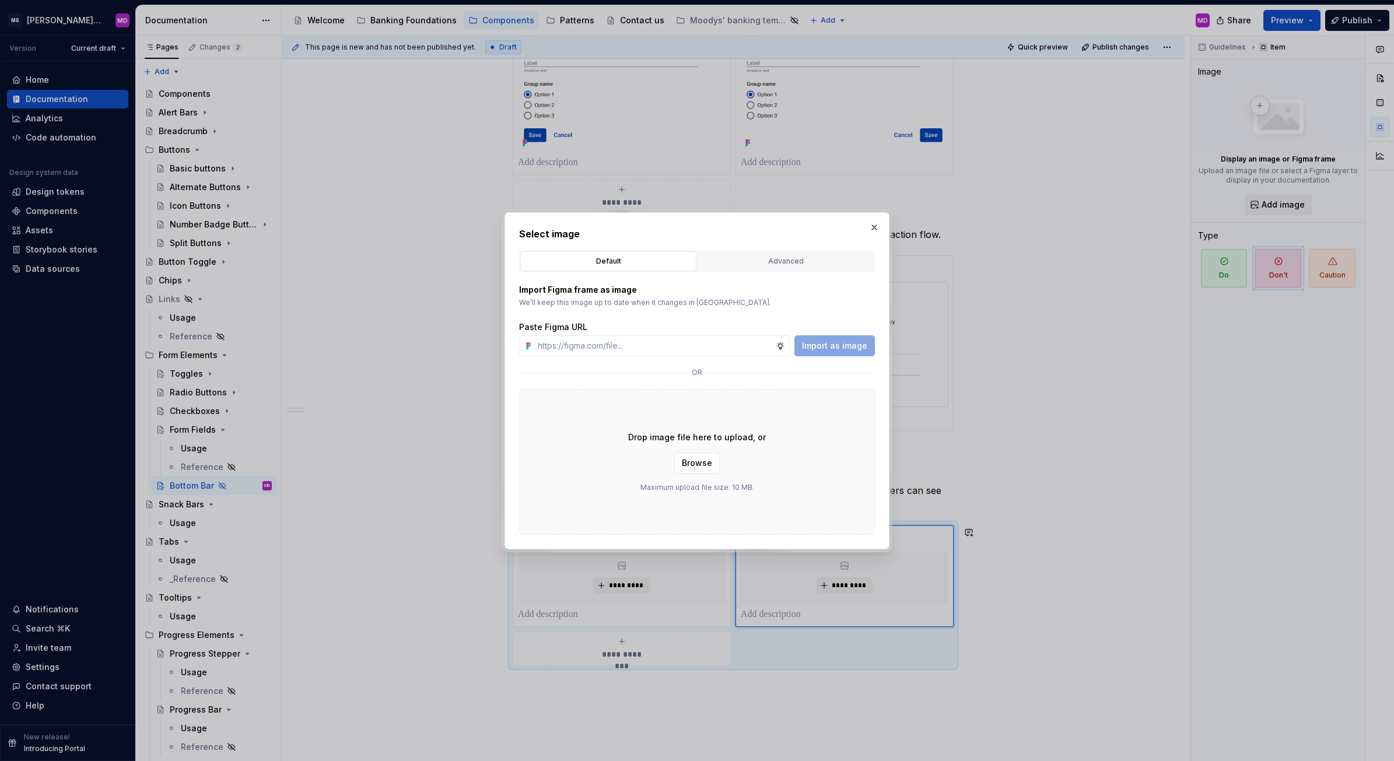
type textarea "*"
type input "[URL][DOMAIN_NAME]"
click at [824, 340] on span "Import as image" at bounding box center [834, 346] width 65 height 12
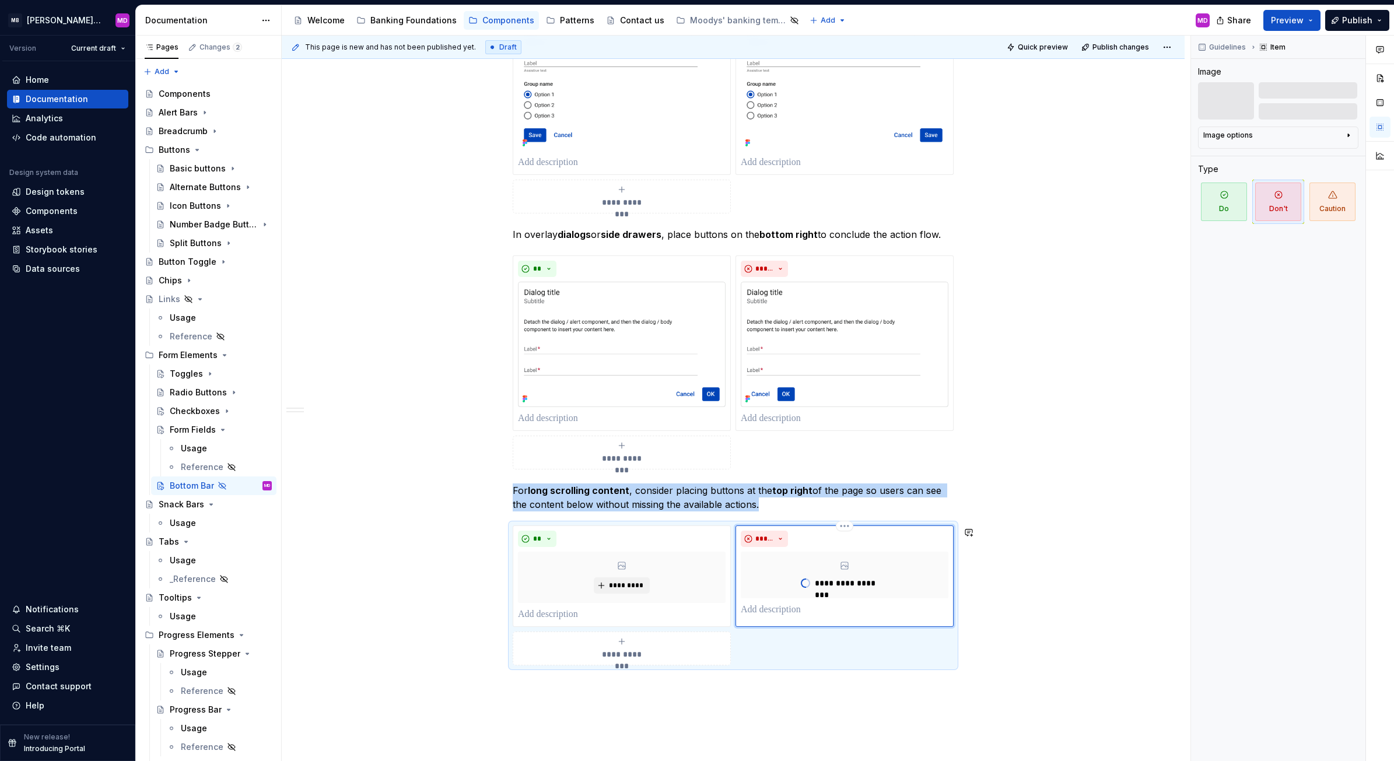
type textarea "*"
click at [610, 569] on div "*********" at bounding box center [622, 577] width 208 height 51
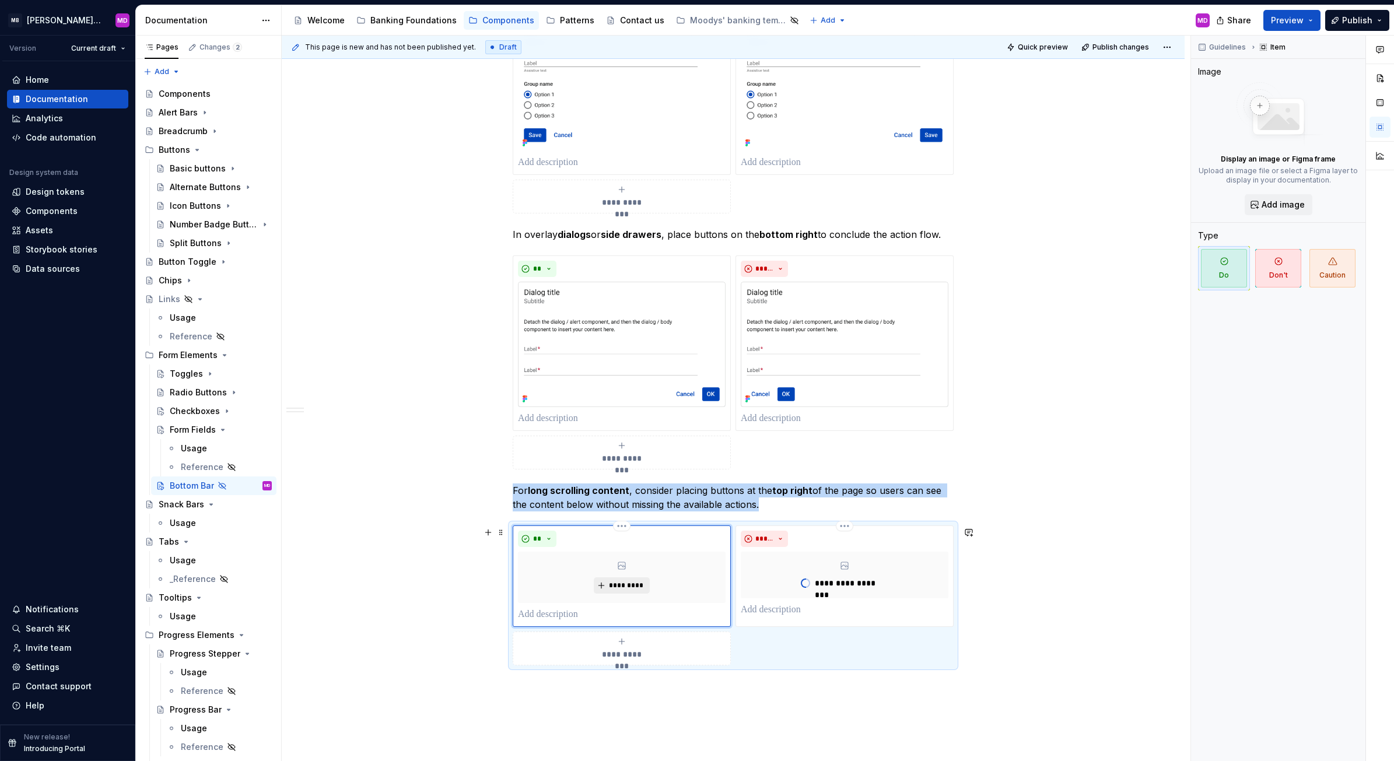
click at [613, 586] on span "*********" at bounding box center [626, 585] width 36 height 9
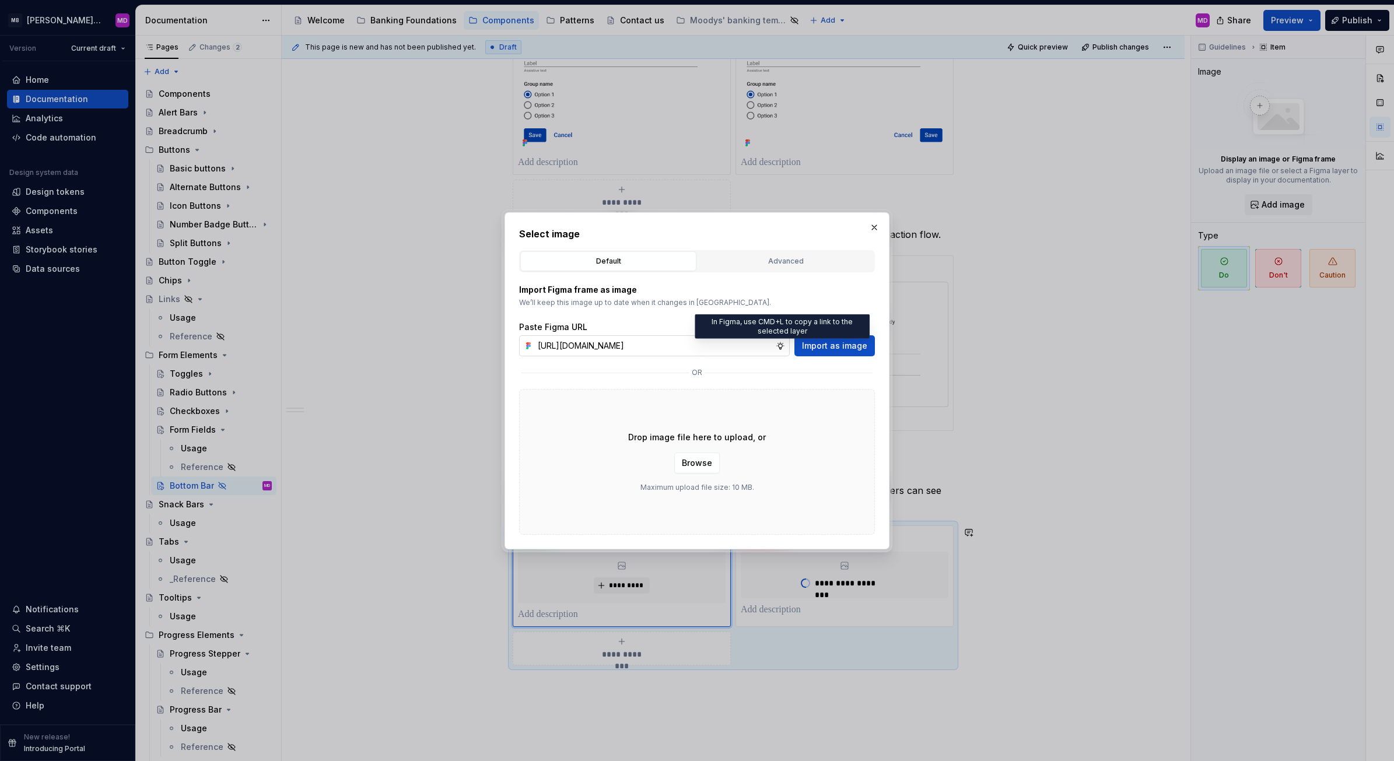
scroll to position [0, 302]
type input "[URL][DOMAIN_NAME]"
click at [845, 341] on span "Import as image" at bounding box center [834, 346] width 65 height 12
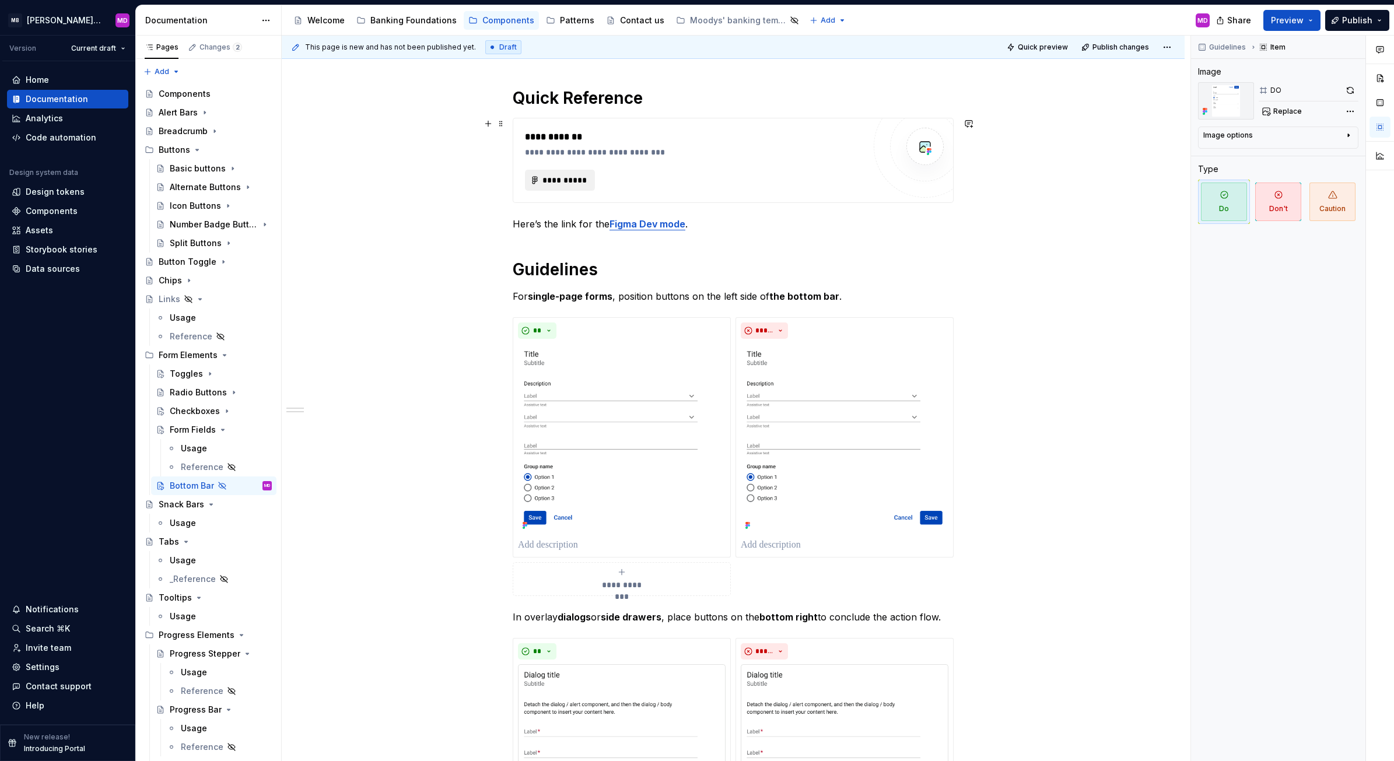
scroll to position [139, 0]
type textarea "*"
click at [547, 184] on span "**********" at bounding box center [564, 182] width 45 height 12
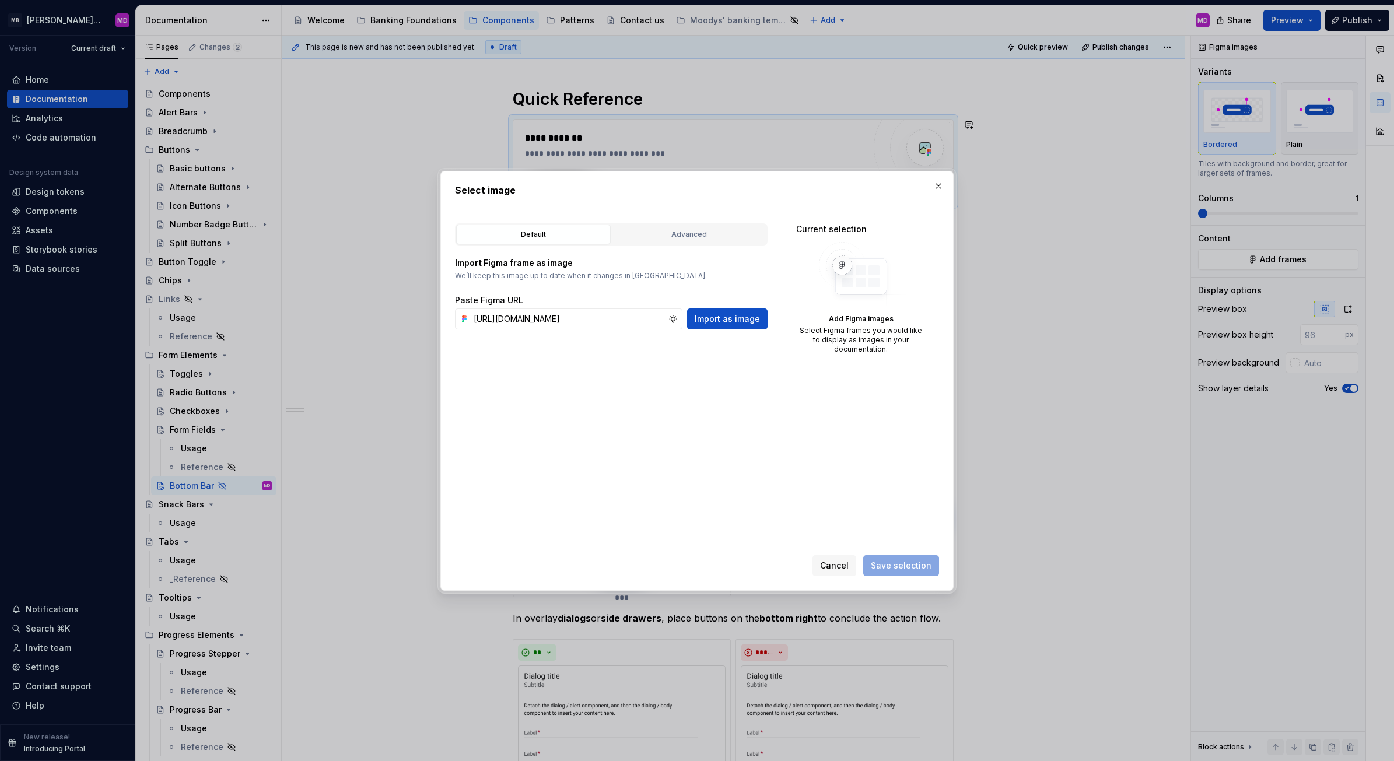
scroll to position [0, 345]
type input "[URL][DOMAIN_NAME]"
click at [723, 313] on span "Import as image" at bounding box center [727, 319] width 65 height 12
type textarea "*"
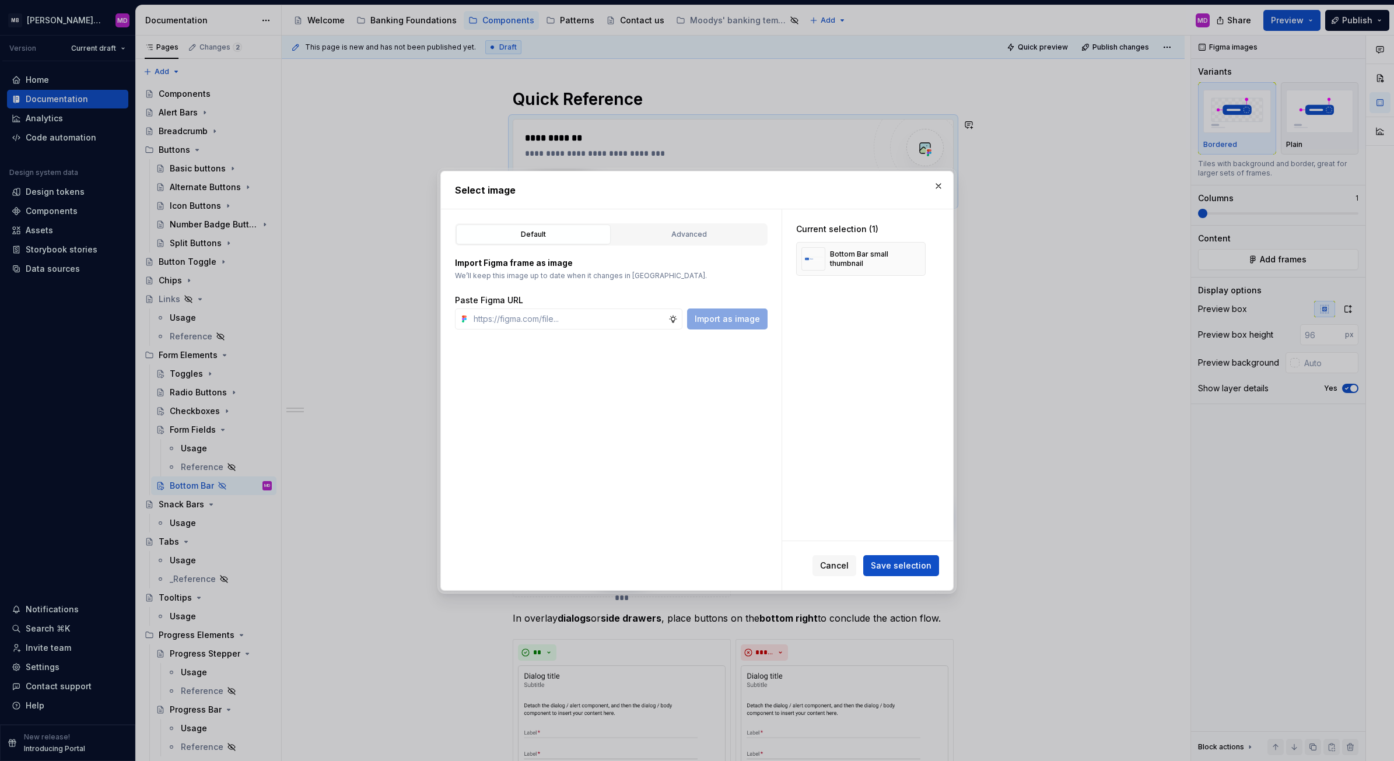
click at [919, 554] on div "Cancel Save selection" at bounding box center [867, 565] width 171 height 49
click at [906, 561] on span "Save selection" at bounding box center [901, 566] width 61 height 12
drag, startPoint x: 765, startPoint y: 334, endPoint x: 840, endPoint y: 356, distance: 77.7
click at [840, 356] on div "Default Advanced Import Figma frame as image We’ll keep this image up to date w…" at bounding box center [697, 399] width 512 height 381
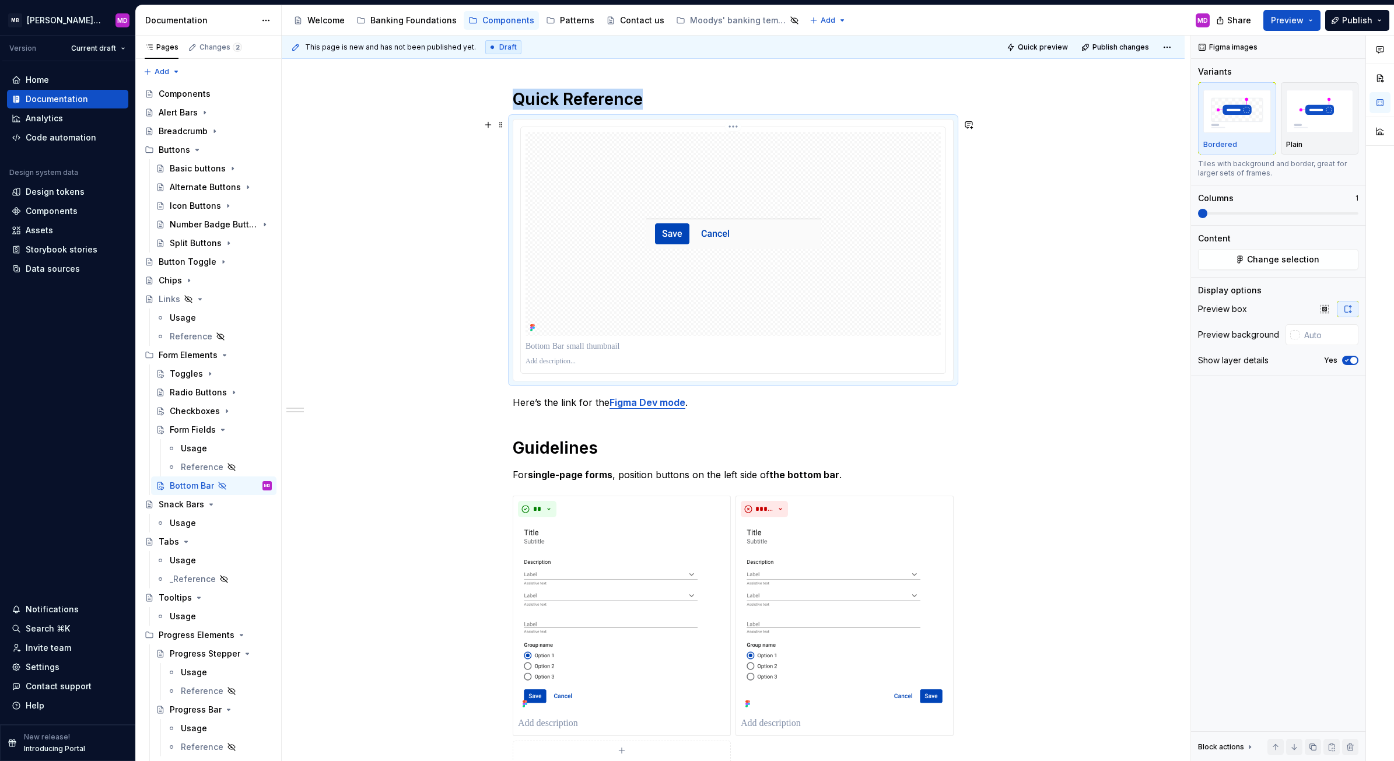
click at [840, 356] on div at bounding box center [733, 362] width 415 height 14
click at [1305, 333] on input "text" at bounding box center [1329, 334] width 59 height 21
type input "#FFFFFF"
click at [1347, 359] on icon "button" at bounding box center [1346, 360] width 9 height 7
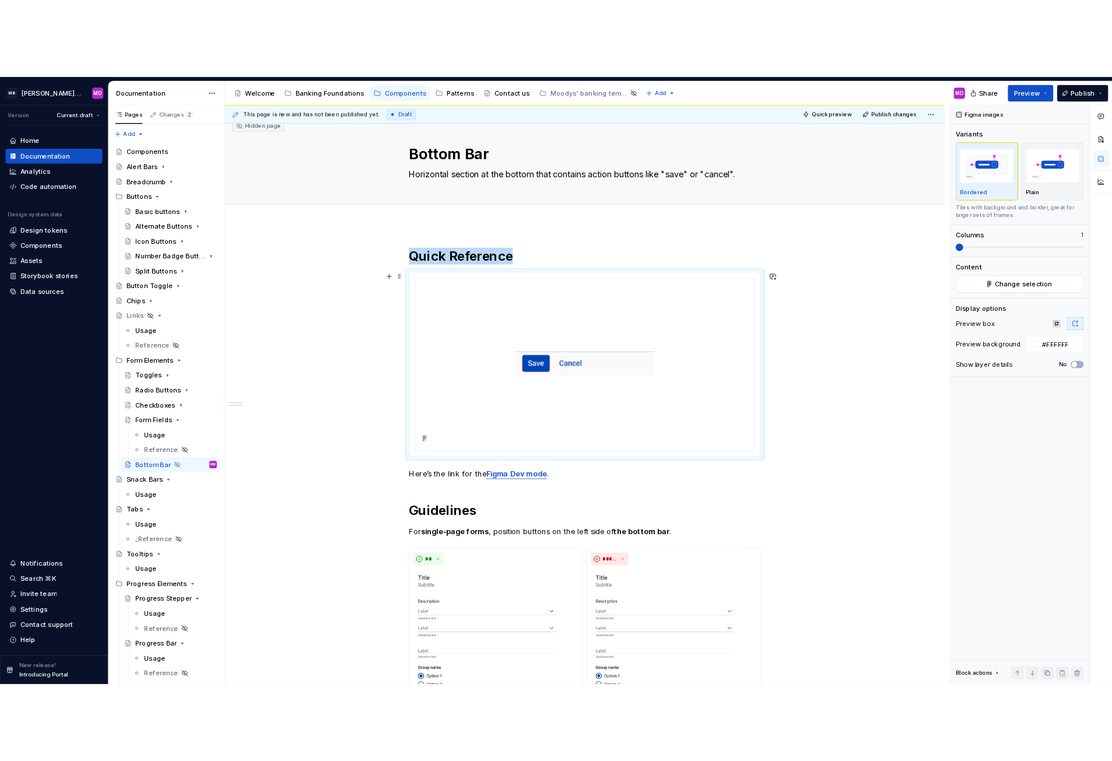
scroll to position [13, 0]
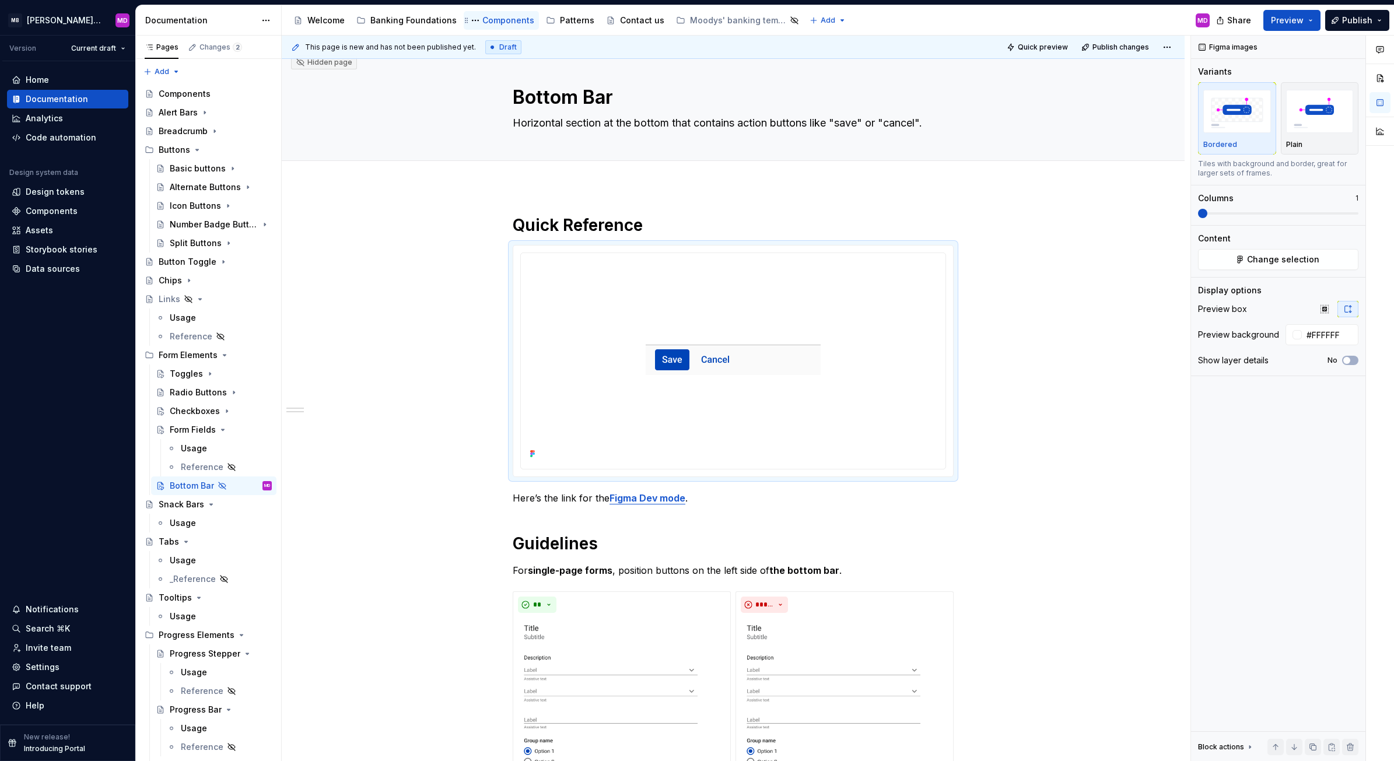
type textarea "*"
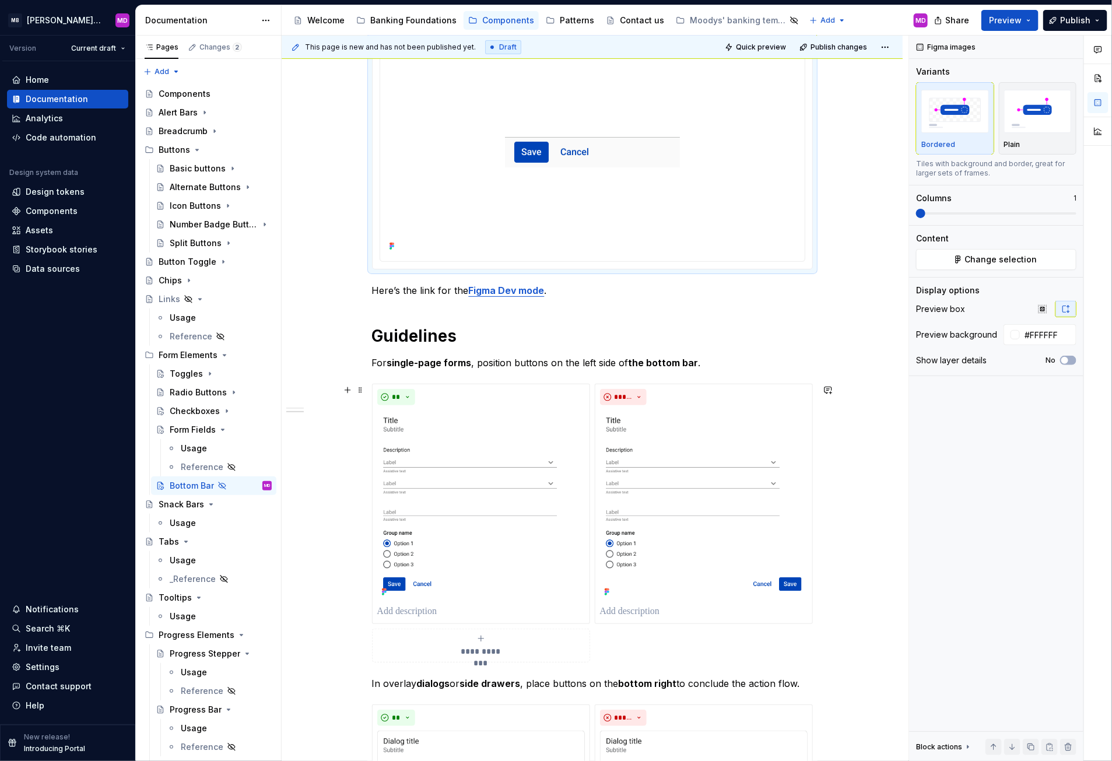
scroll to position [0, 0]
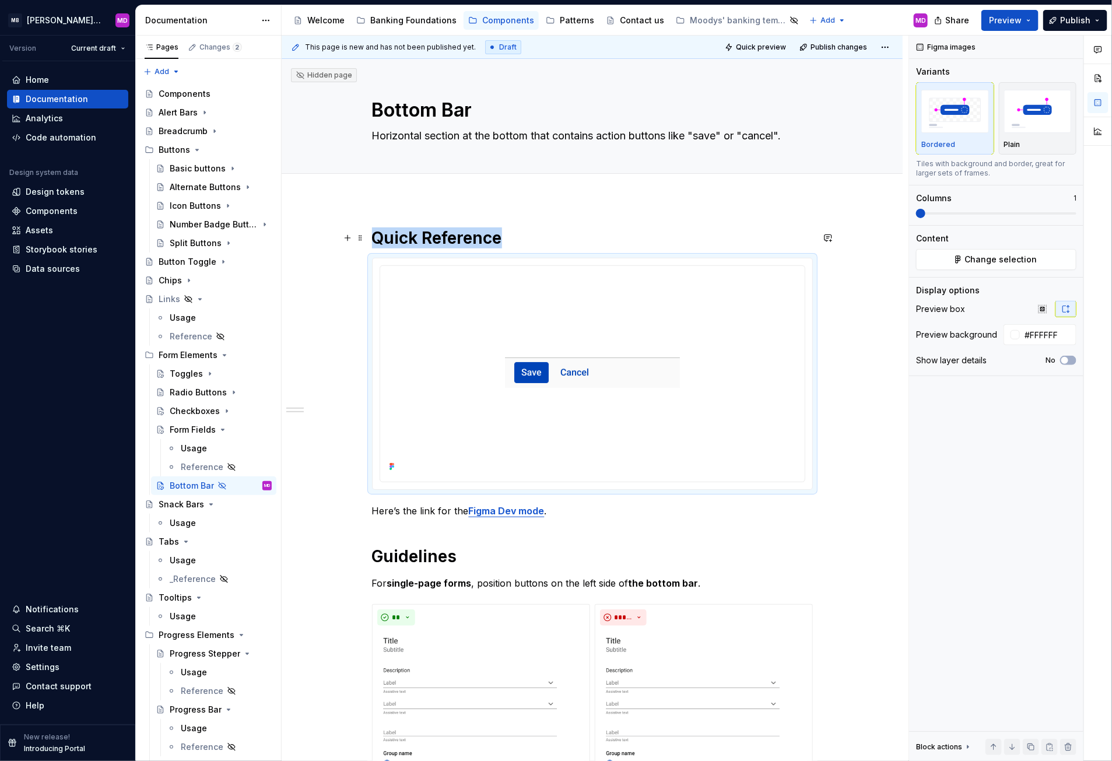
click at [576, 232] on h1 "Quick Reference" at bounding box center [592, 237] width 441 height 21
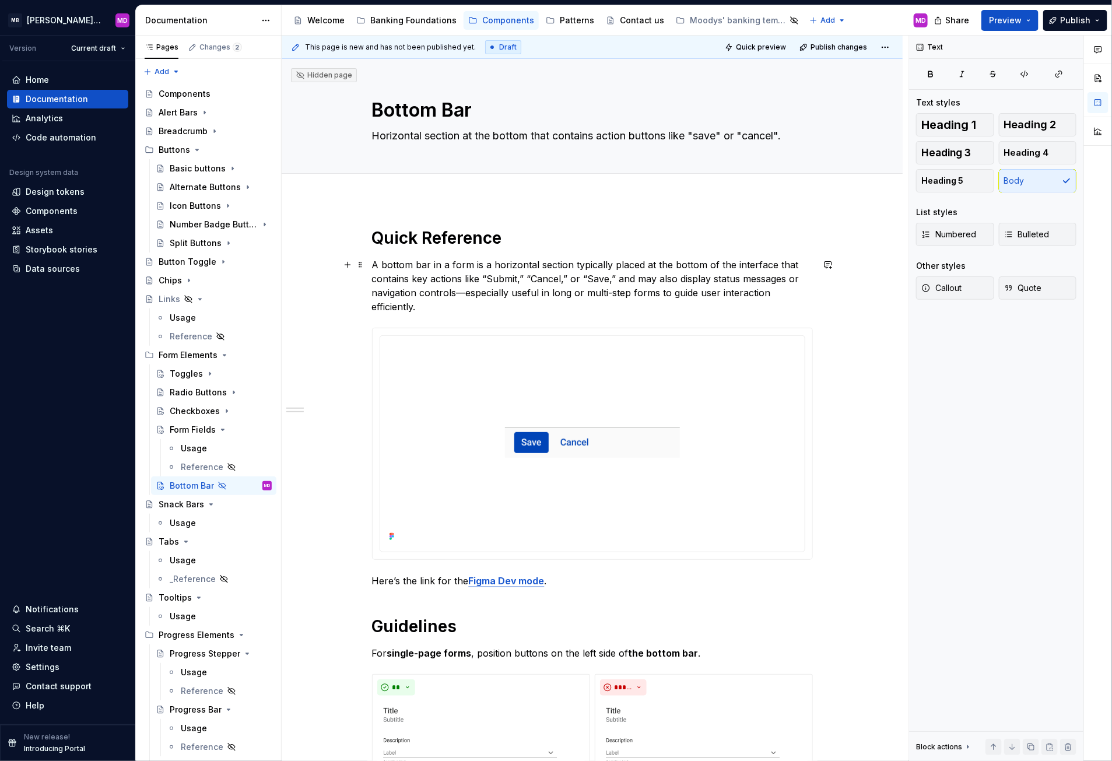
click at [493, 283] on p "A bottom bar in a form is a horizontal section typically placed at the bottom o…" at bounding box center [592, 286] width 441 height 56
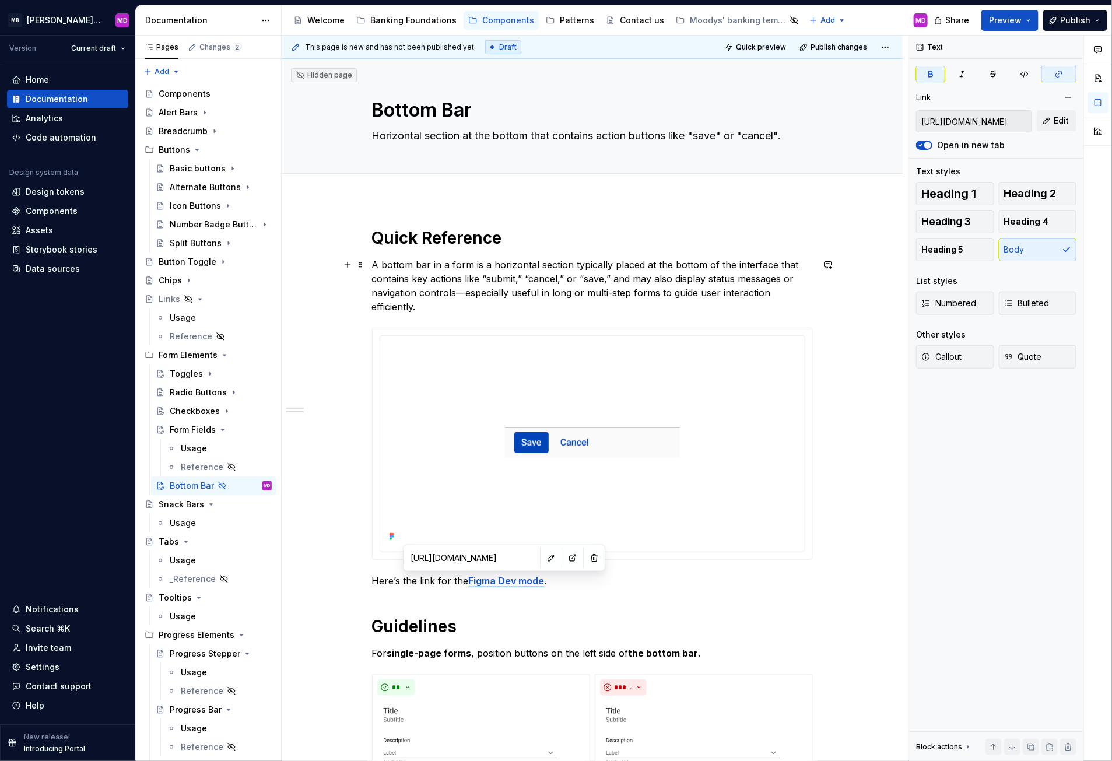
click at [453, 290] on p "A bottom bar in a form is a horizontal section typically placed at the bottom o…" at bounding box center [592, 286] width 441 height 56
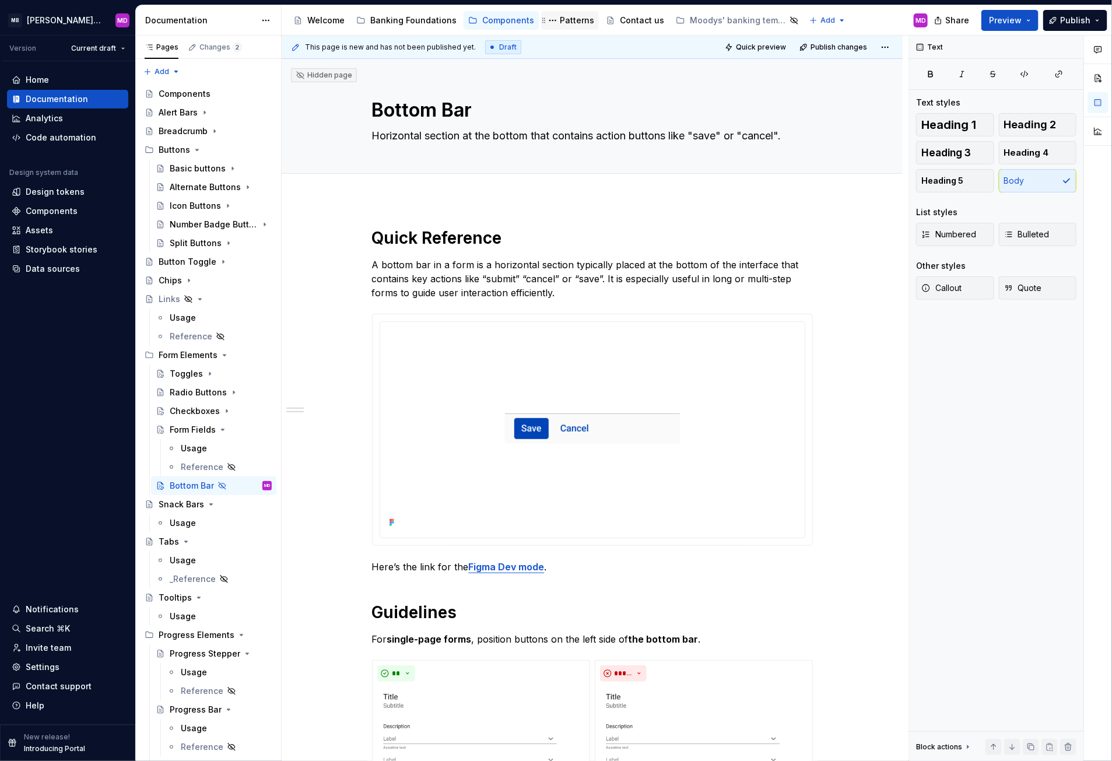
click at [566, 19] on div "Patterns" at bounding box center [577, 21] width 34 height 12
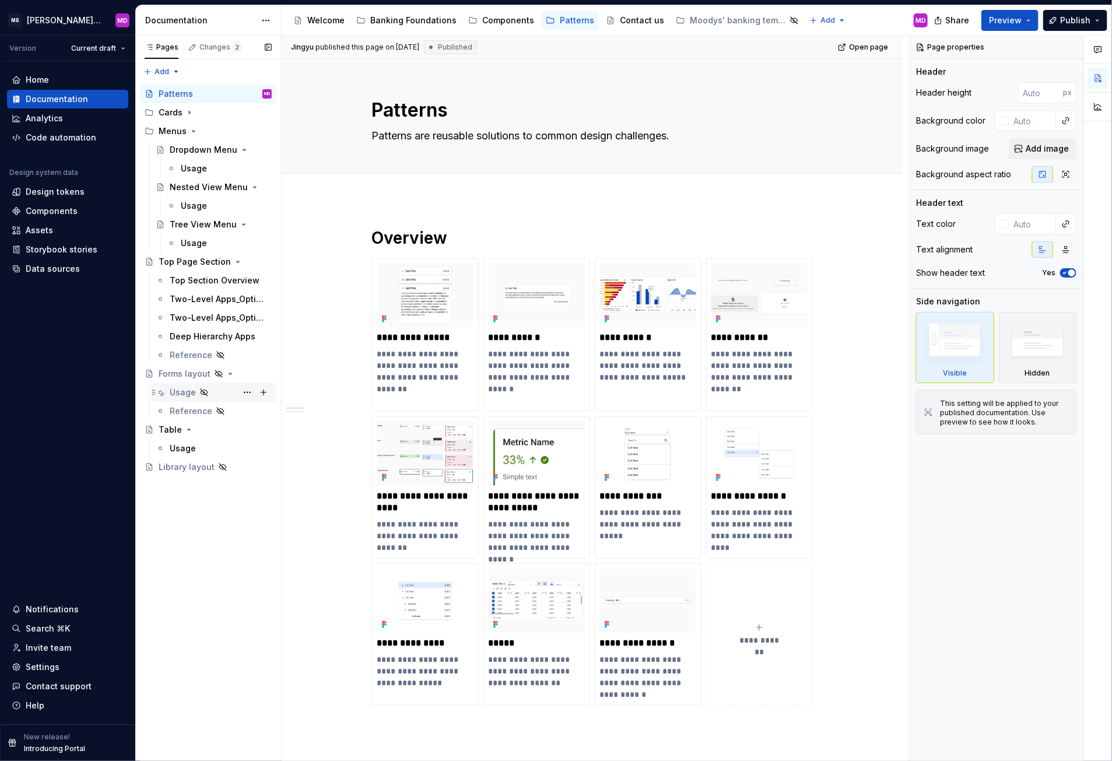
click at [182, 389] on div "Usage" at bounding box center [183, 393] width 26 height 12
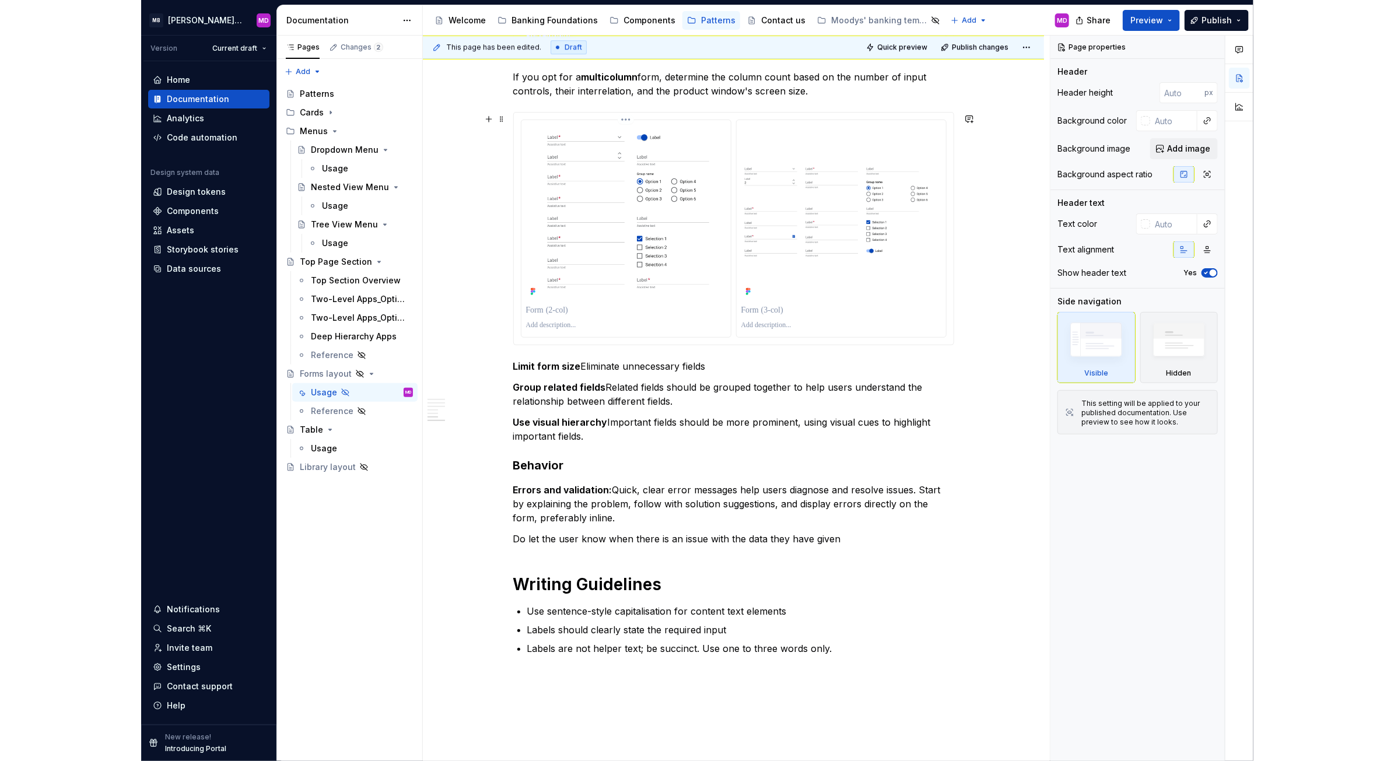
scroll to position [1769, 0]
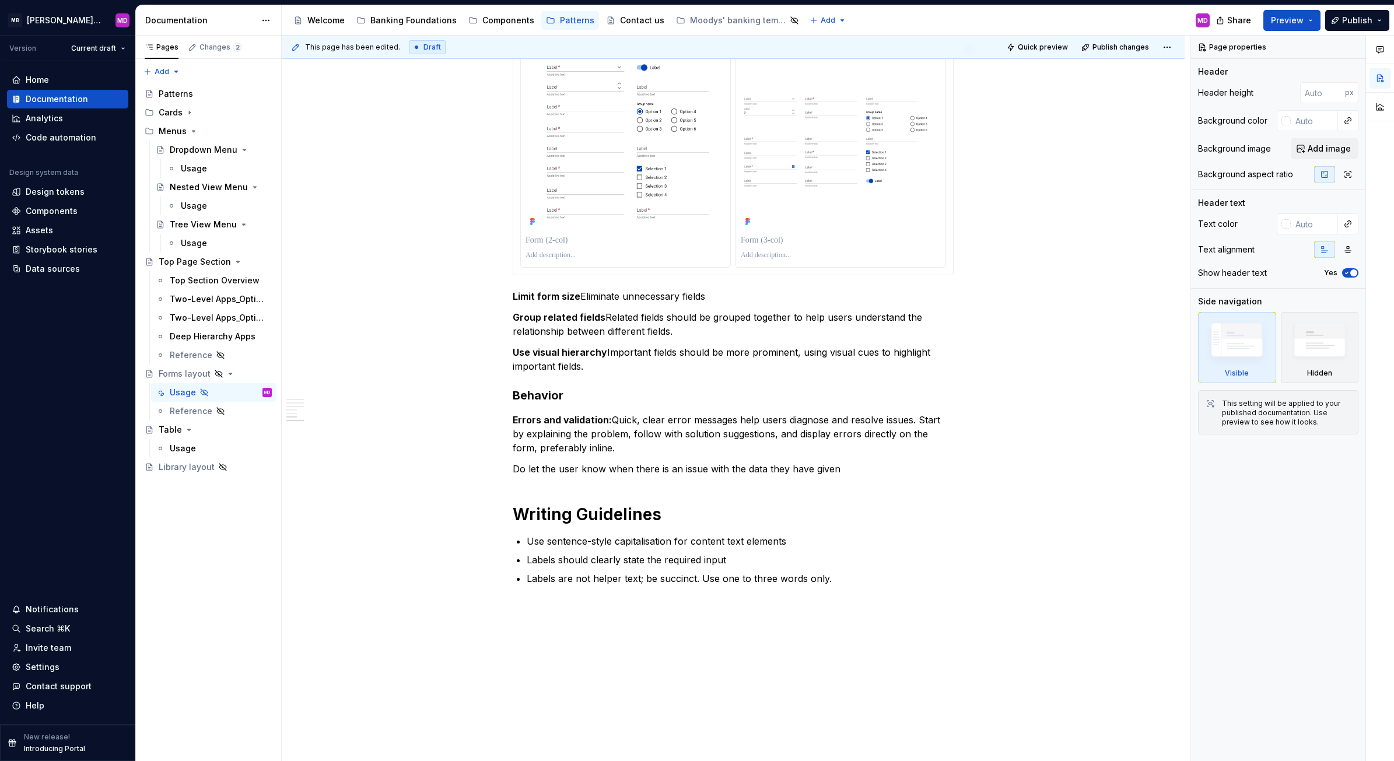
type textarea "*"
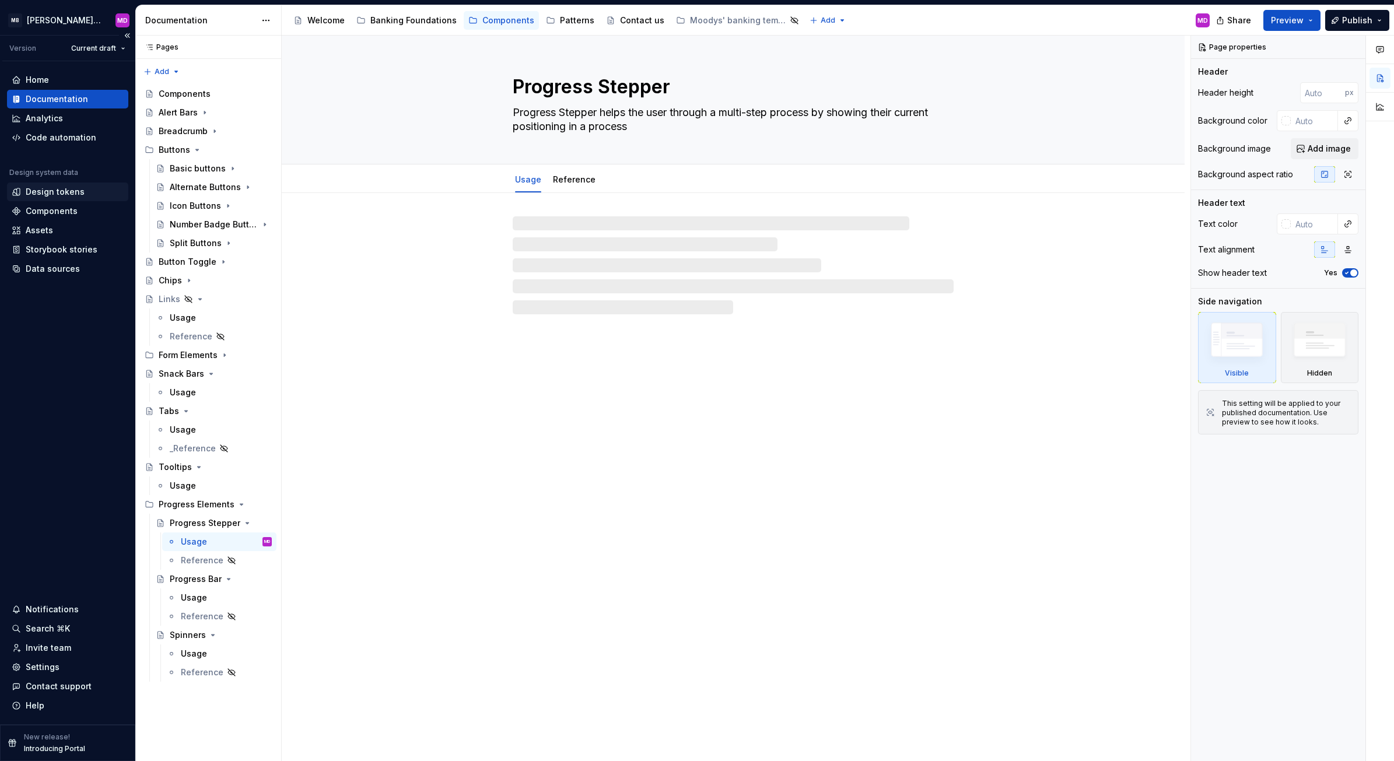
click at [38, 195] on div "Design tokens" at bounding box center [55, 192] width 59 height 12
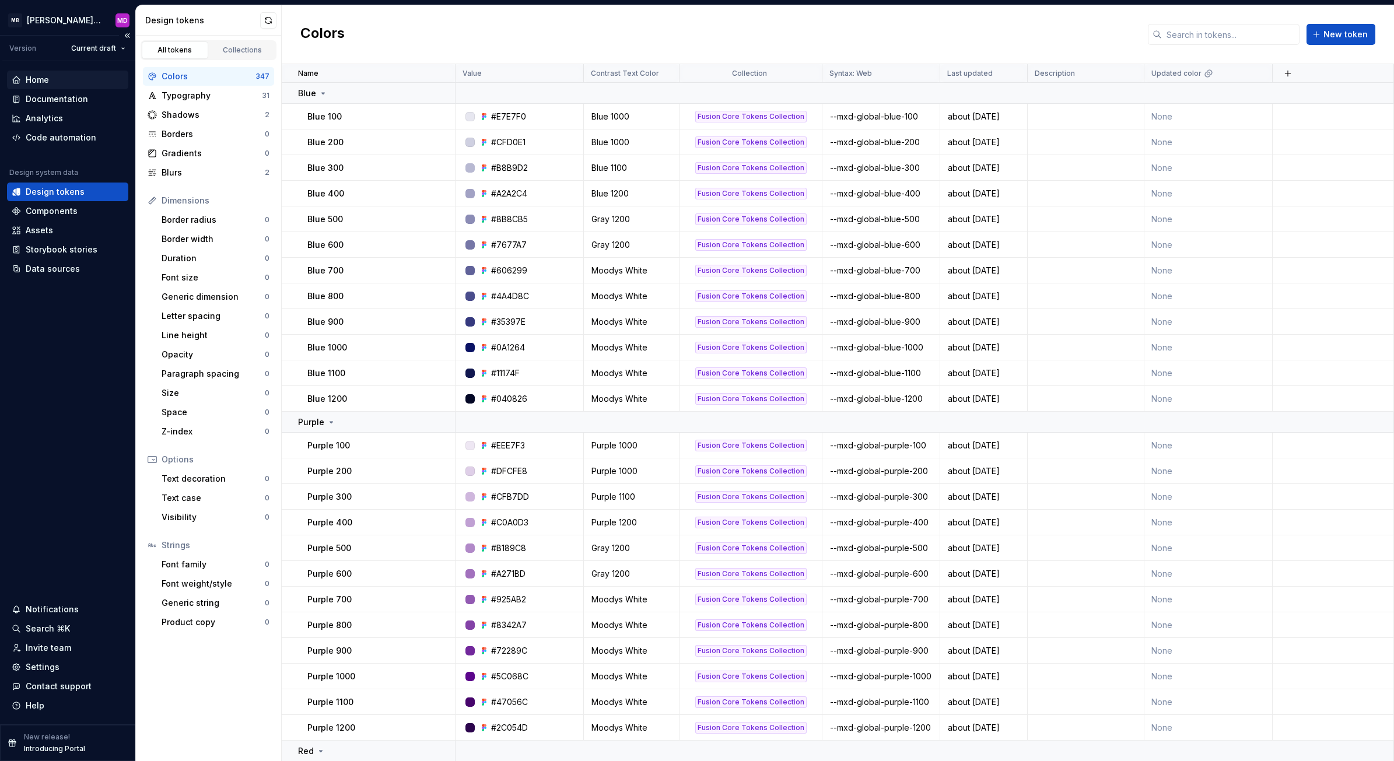
click at [45, 76] on div "Home" at bounding box center [37, 80] width 23 height 12
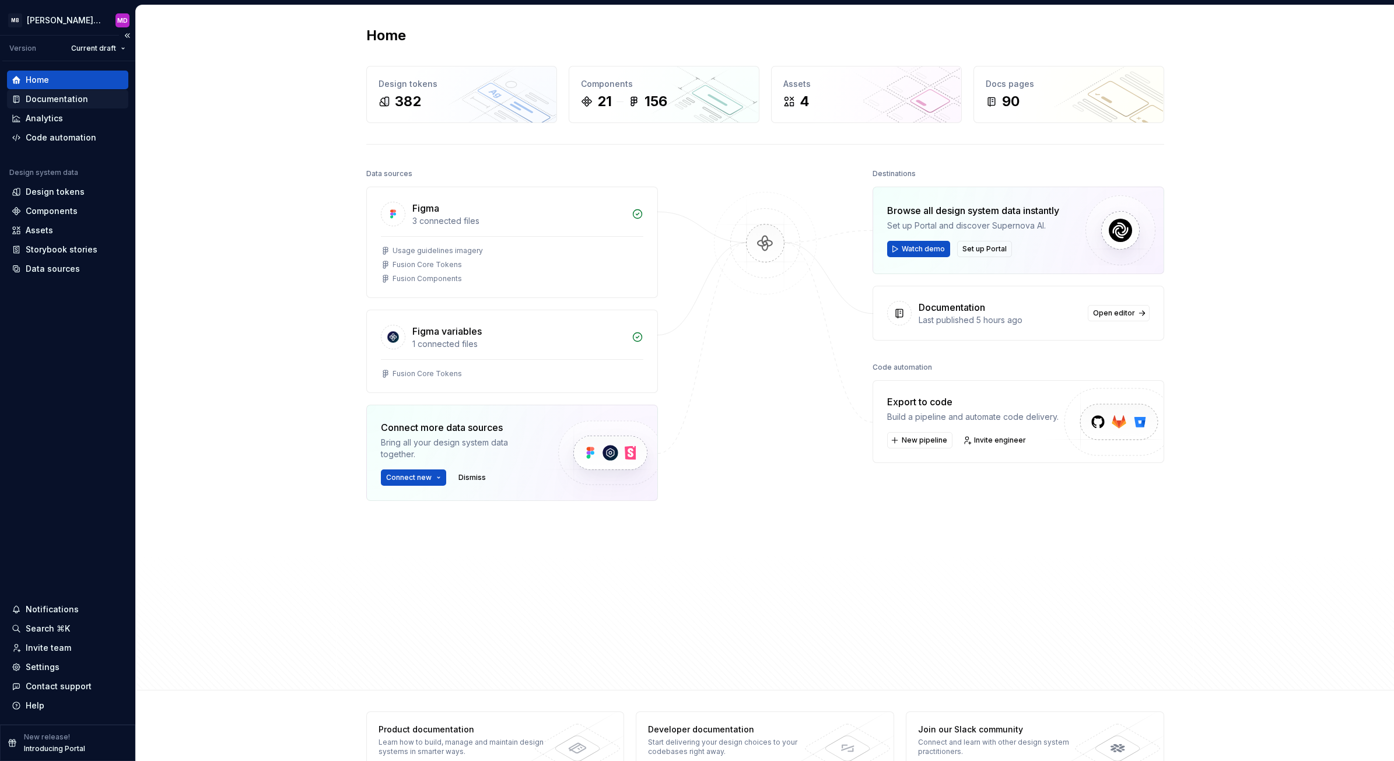
click at [83, 103] on div "Documentation" at bounding box center [57, 99] width 62 height 12
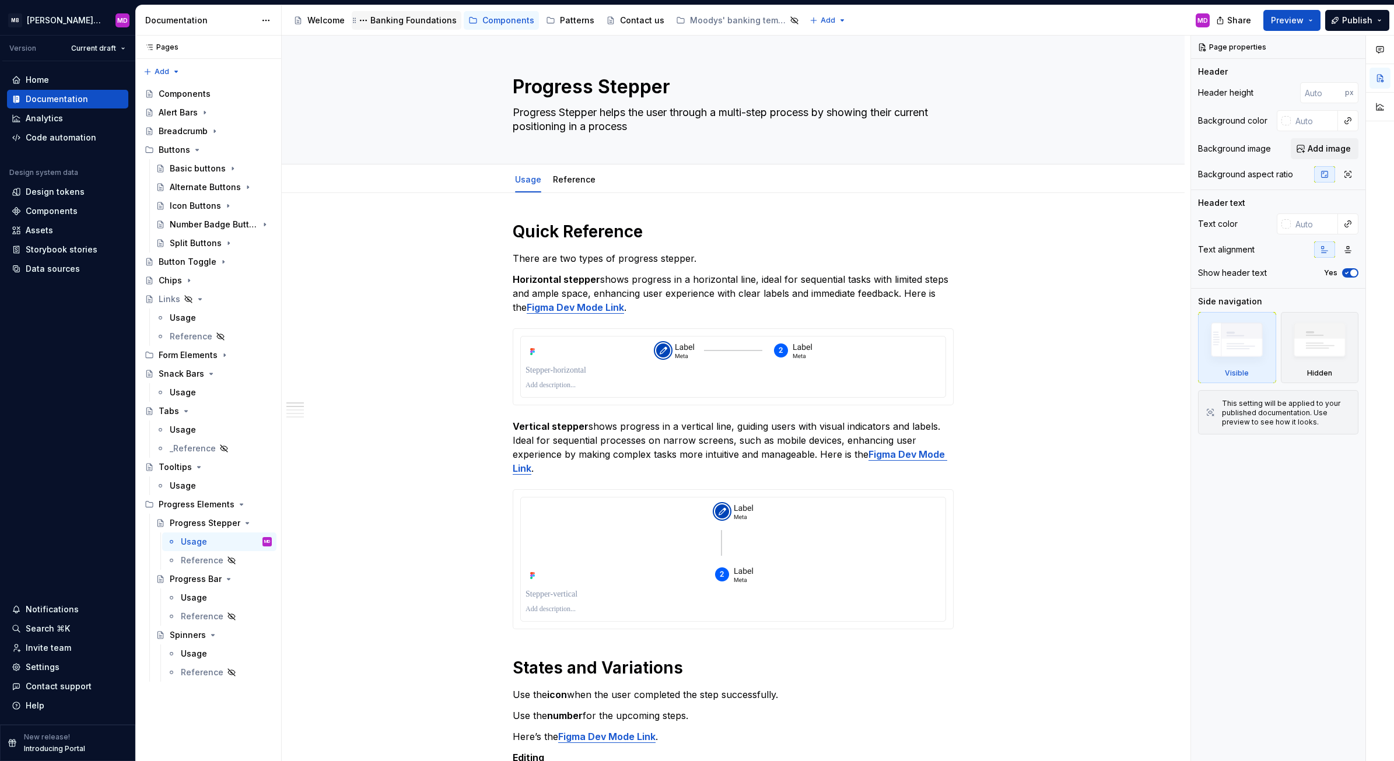
click at [421, 17] on div "Banking Foundations" at bounding box center [413, 21] width 86 height 12
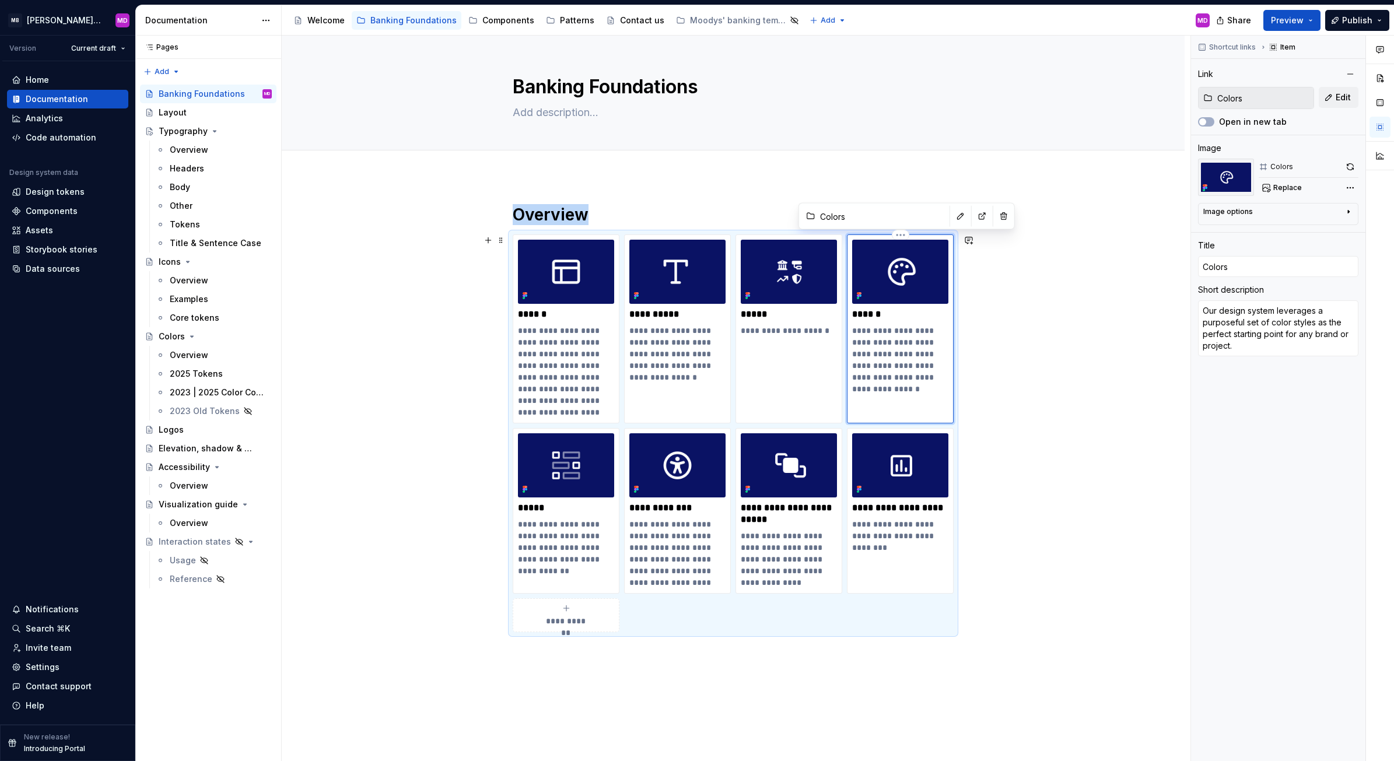
click at [868, 304] on div "**********" at bounding box center [900, 311] width 96 height 143
click at [869, 305] on div "**********" at bounding box center [900, 311] width 96 height 143
click at [896, 295] on img at bounding box center [900, 272] width 96 height 64
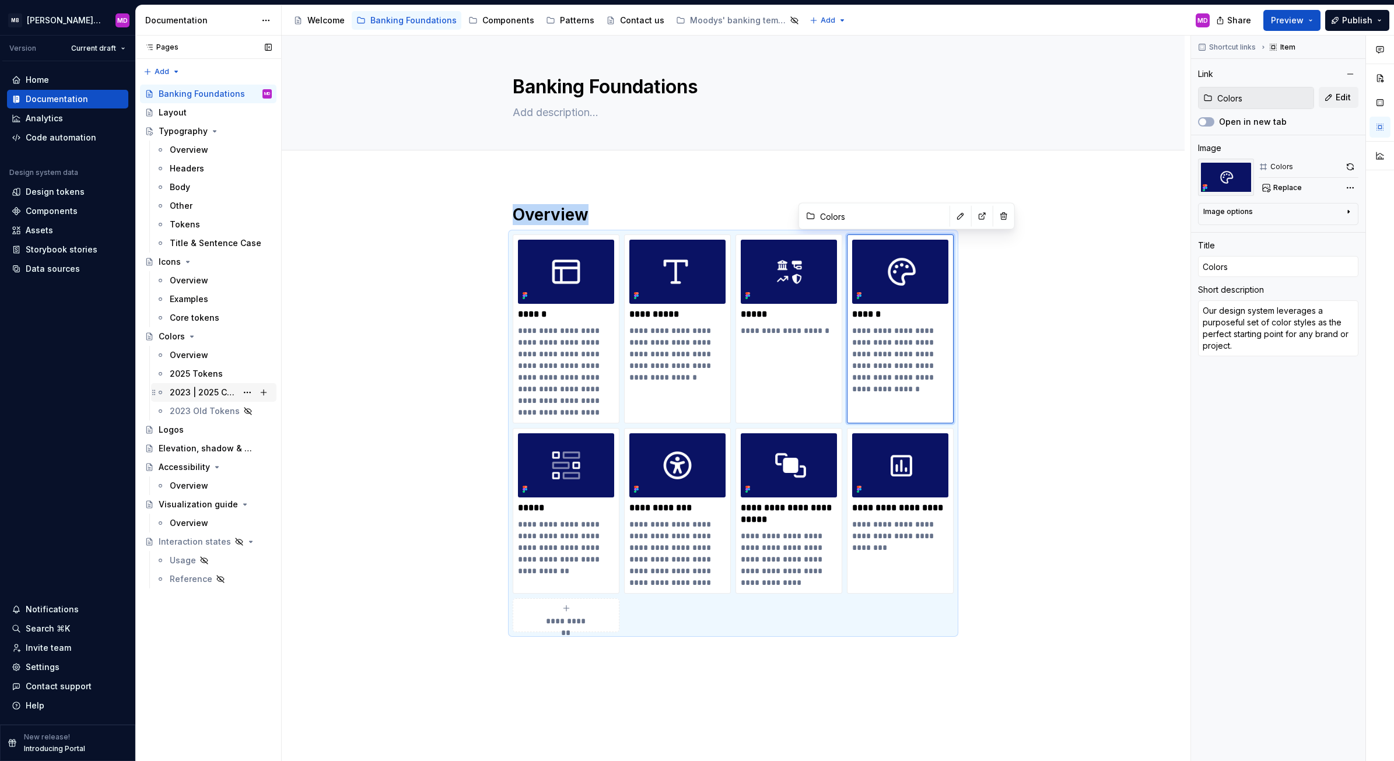
click at [200, 385] on div "2023 | 2025 Color Comparison" at bounding box center [221, 392] width 102 height 16
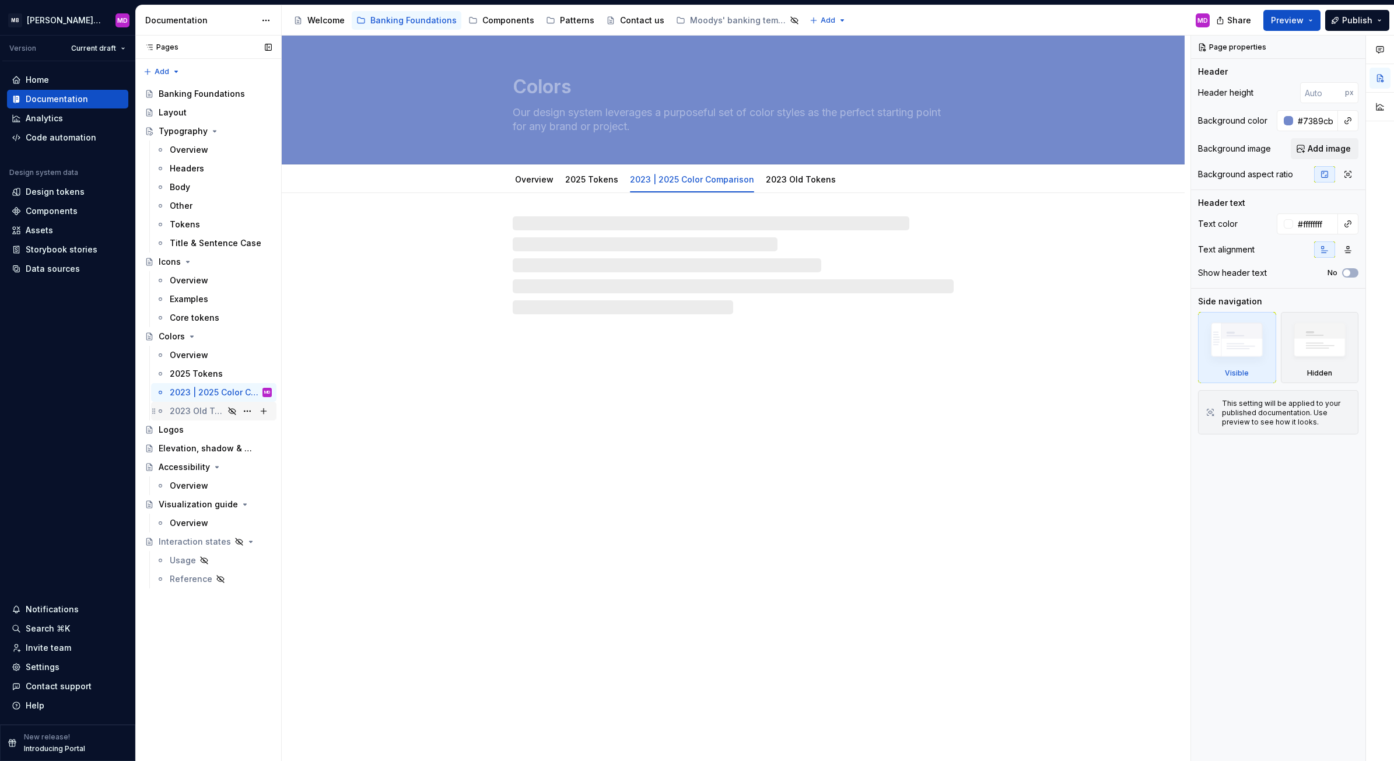
click at [194, 417] on div "2023 Old Tokens" at bounding box center [197, 411] width 54 height 12
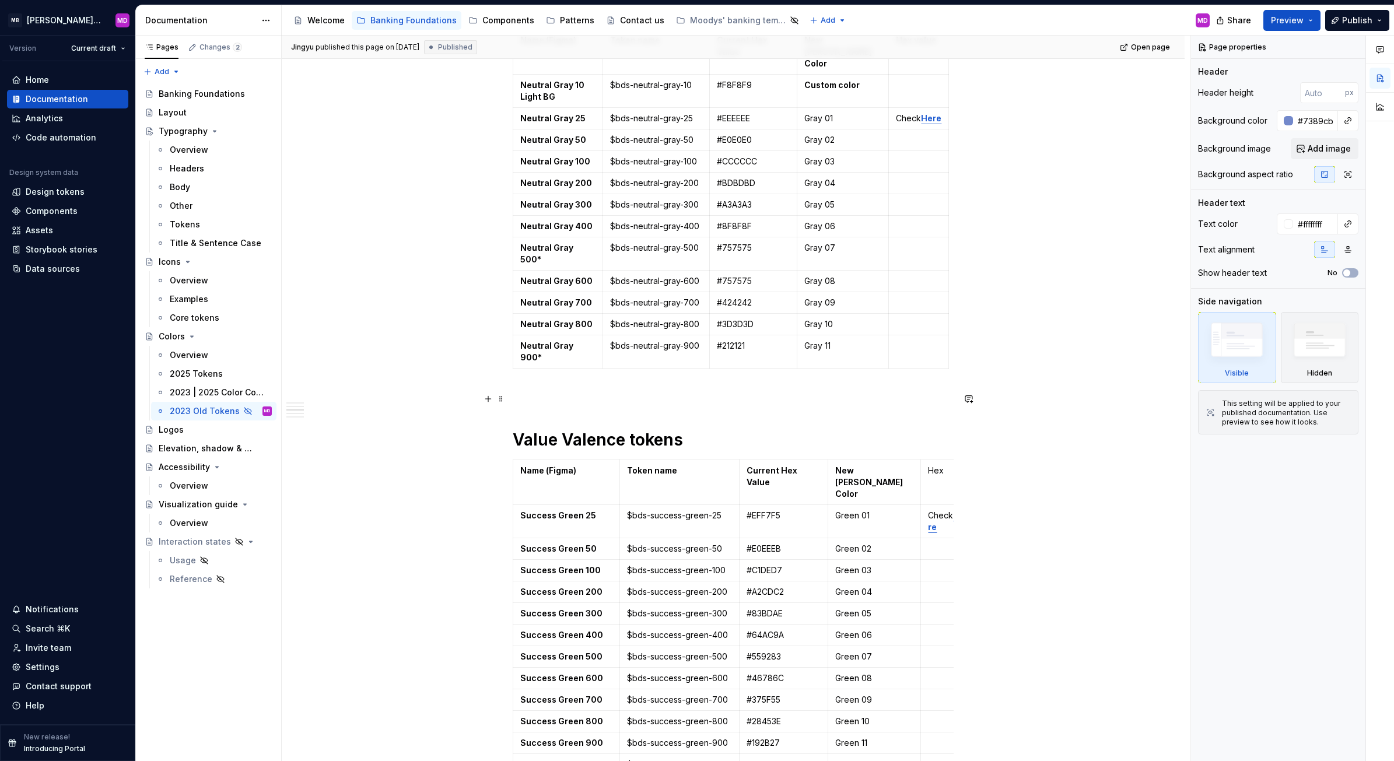
scroll to position [647, 0]
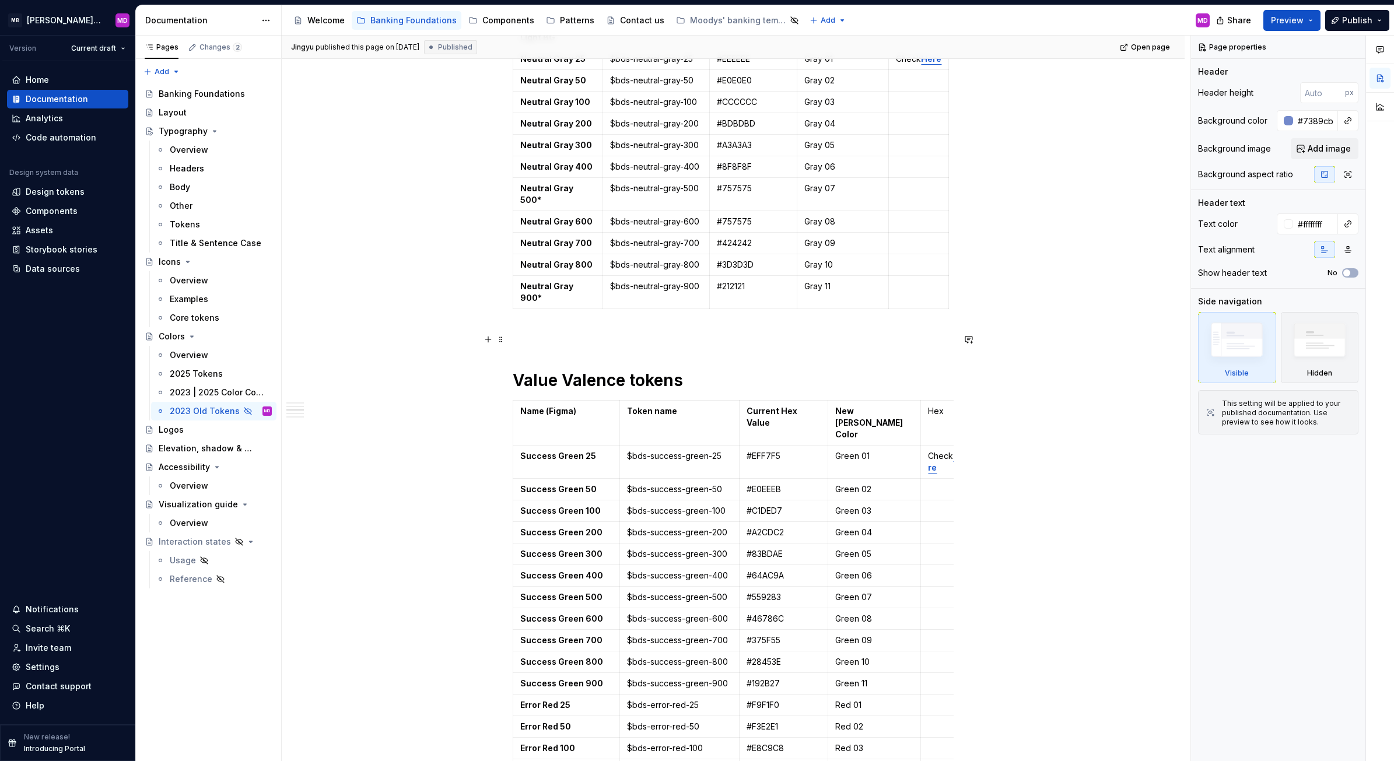
type textarea "*"
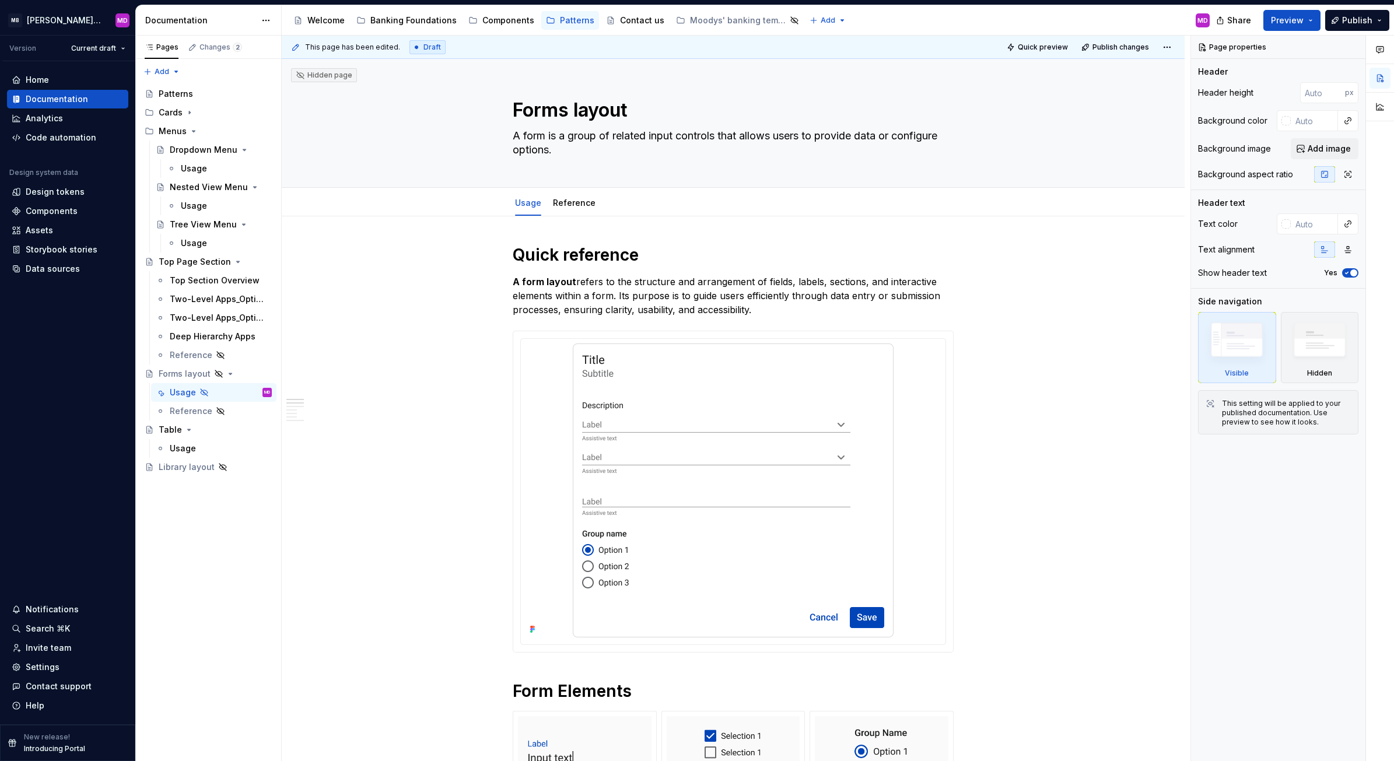
type textarea "*"
